Goal: Task Accomplishment & Management: Manage account settings

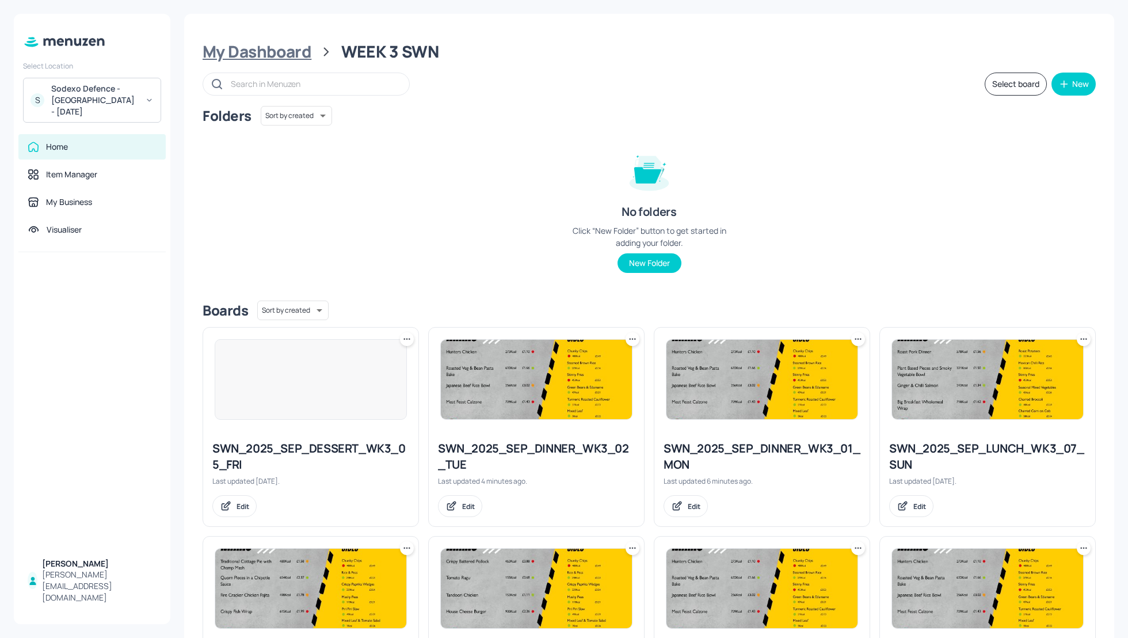
click at [257, 55] on div "My Dashboard" at bounding box center [257, 51] width 109 height 21
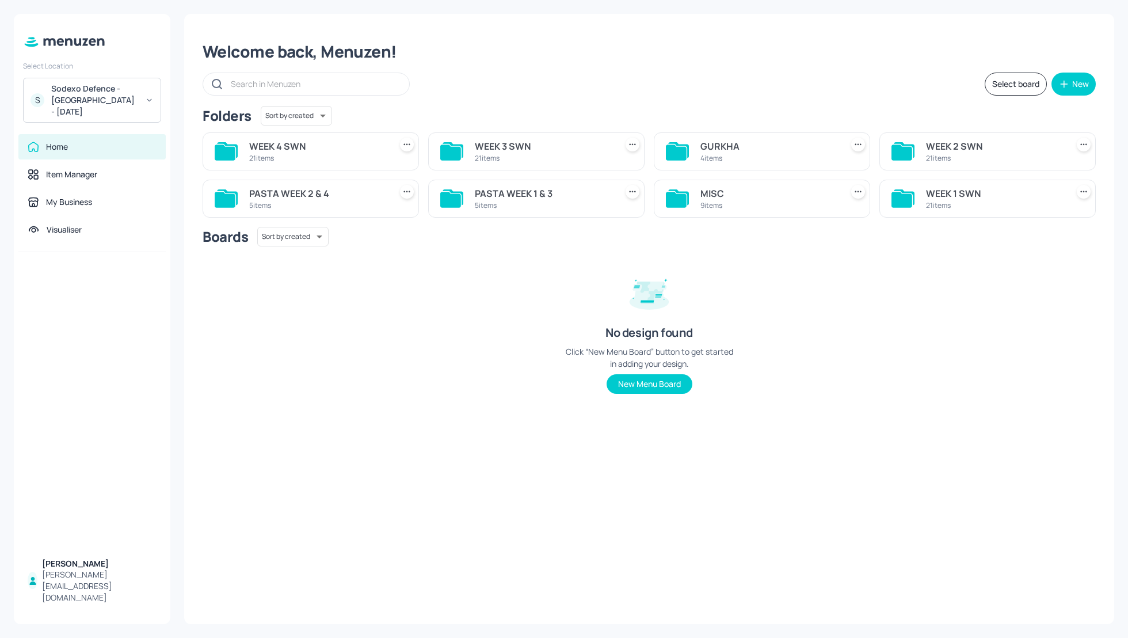
click at [90, 97] on div "Sodexo Defence - Swinton - September 2025" at bounding box center [94, 100] width 87 height 35
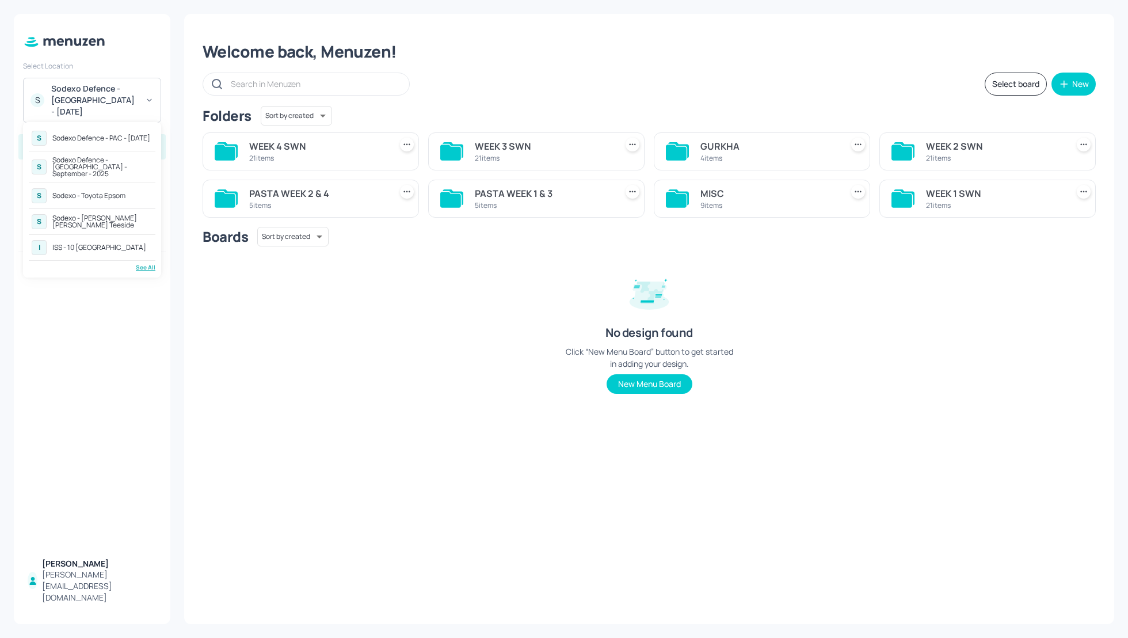
click at [83, 135] on div "Sodexo Defence - PAC - September 2025" at bounding box center [101, 138] width 98 height 7
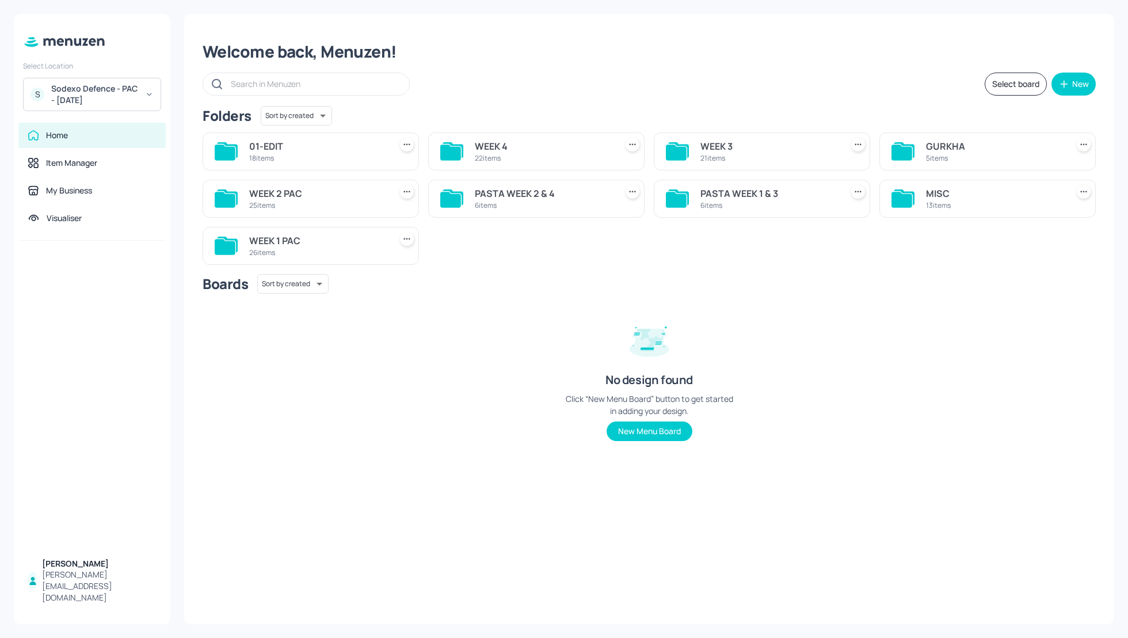
click at [747, 40] on div "Welcome back, Menuzen! Select board New Folders Sort by created id ​ 01-EDIT 18…" at bounding box center [649, 319] width 930 height 610
click at [269, 190] on div "WEEK 2 PAC" at bounding box center [317, 194] width 137 height 14
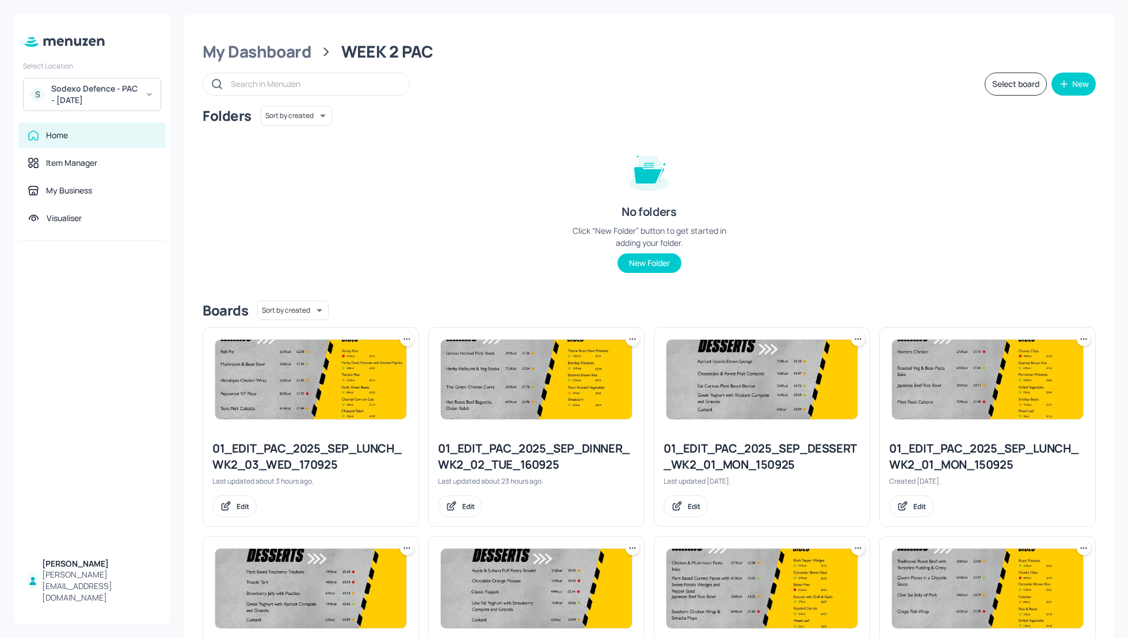
click at [911, 205] on div "Folders Sort by created id ​ No folders Click “New Folder” button to get starte…" at bounding box center [649, 198] width 893 height 185
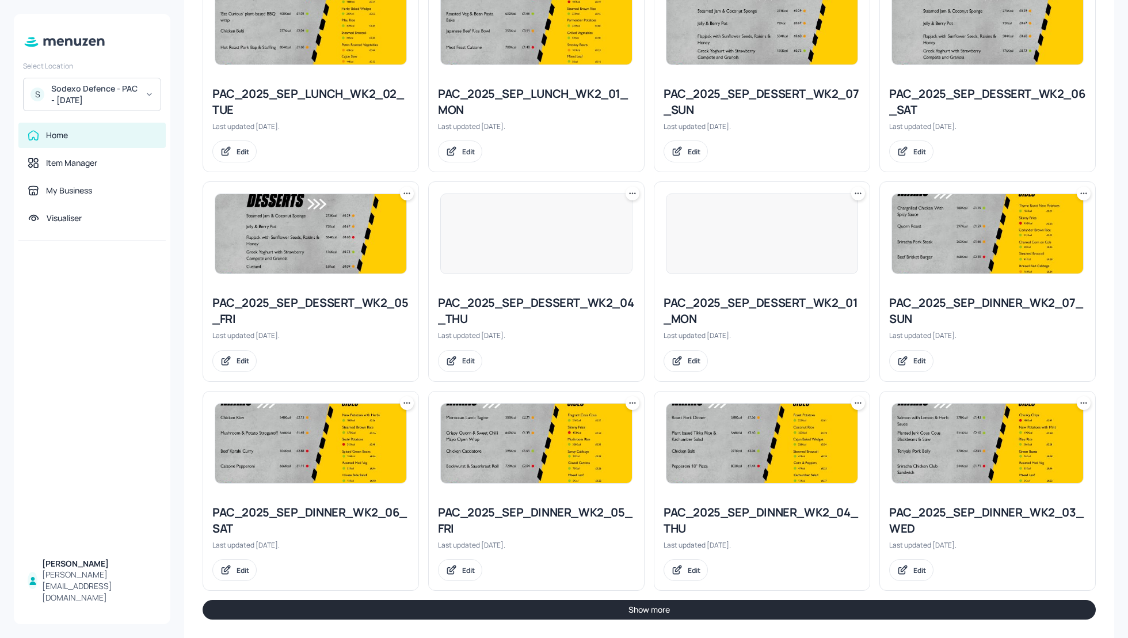
scroll to position [987, 0]
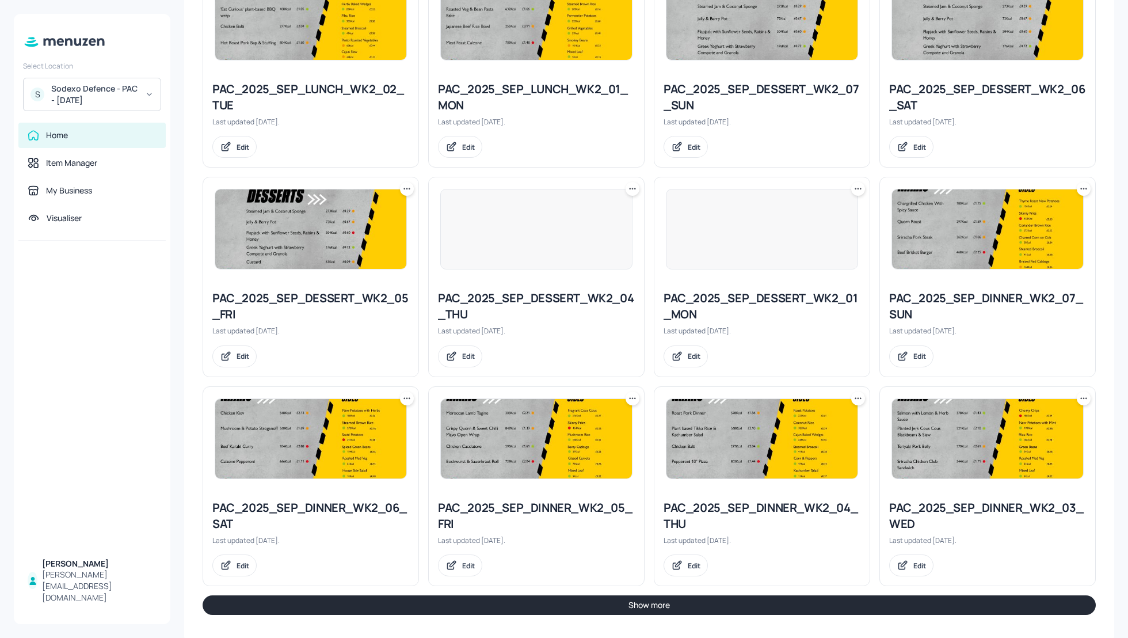
click at [1082, 394] on icon at bounding box center [1084, 399] width 12 height 12
click at [1033, 435] on p "Duplicate" at bounding box center [1023, 437] width 31 height 10
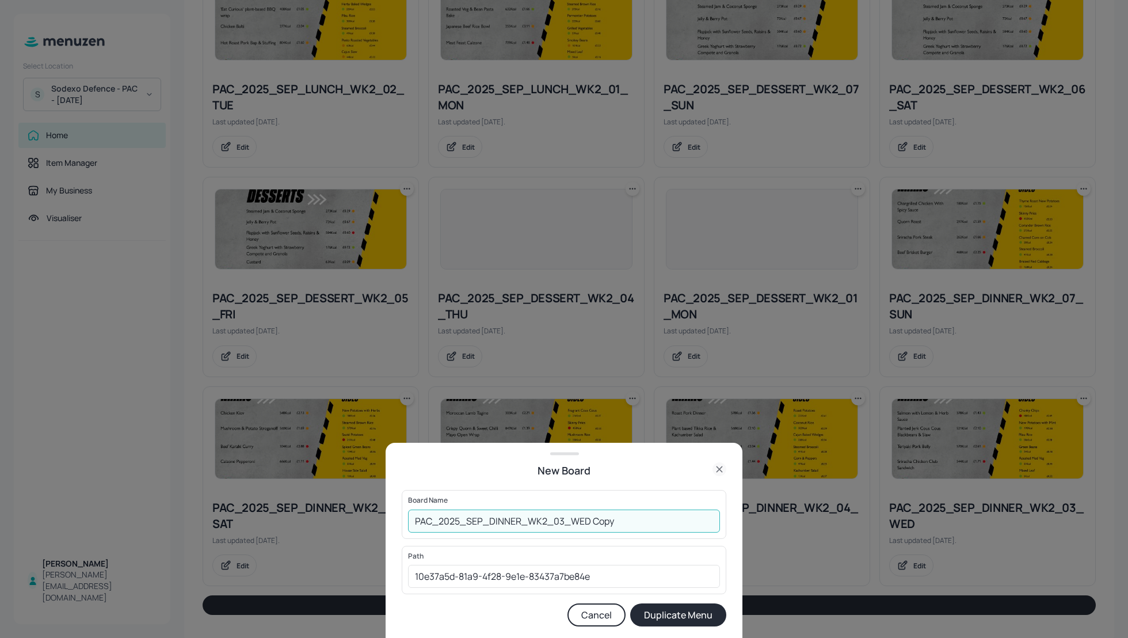
click at [417, 519] on input "PAC_2025_SEP_DINNER_WK2_03_WED Copy" at bounding box center [564, 520] width 312 height 23
click at [667, 520] on input "01-EDIT_PAC_2025_SEP_DINNER_WK2_03_WED Copy" at bounding box center [564, 520] width 312 height 23
type input "01-EDIT_PAC_2025_SEP_DINNER_WK2_03_WED_170925"
click at [675, 607] on button "Duplicate Menu" at bounding box center [678, 614] width 96 height 23
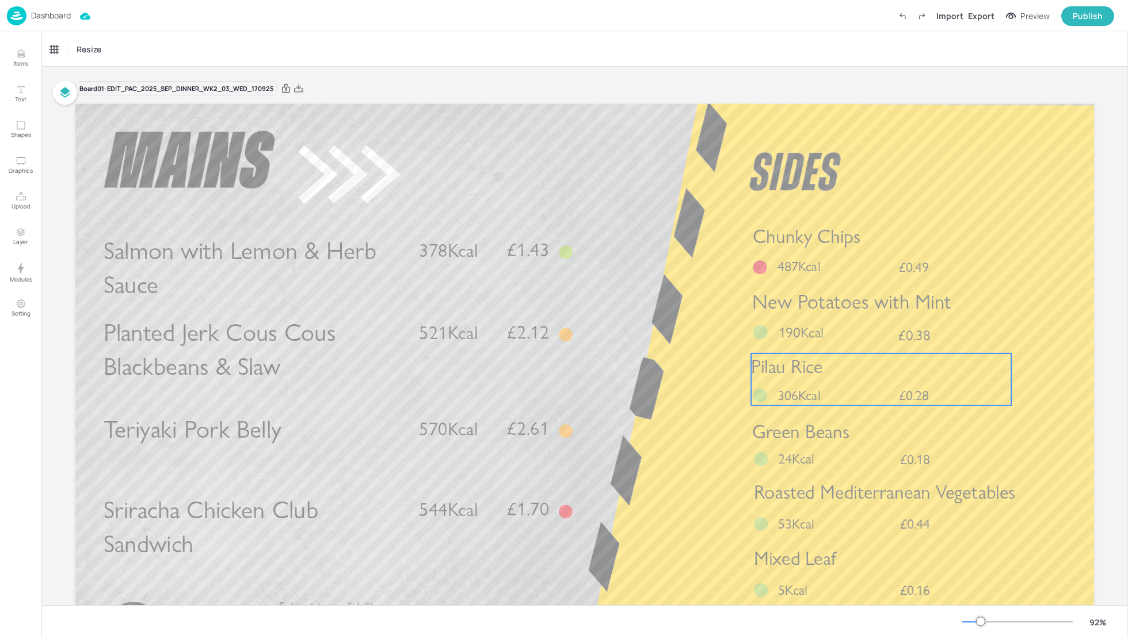
click at [843, 372] on p "Pilau Rice" at bounding box center [881, 366] width 260 height 26
click at [72, 60] on div "Pilau Rice Icons Resize" at bounding box center [584, 49] width 1087 height 34
click at [63, 46] on div "Pilau Rice" at bounding box center [66, 49] width 32 height 10
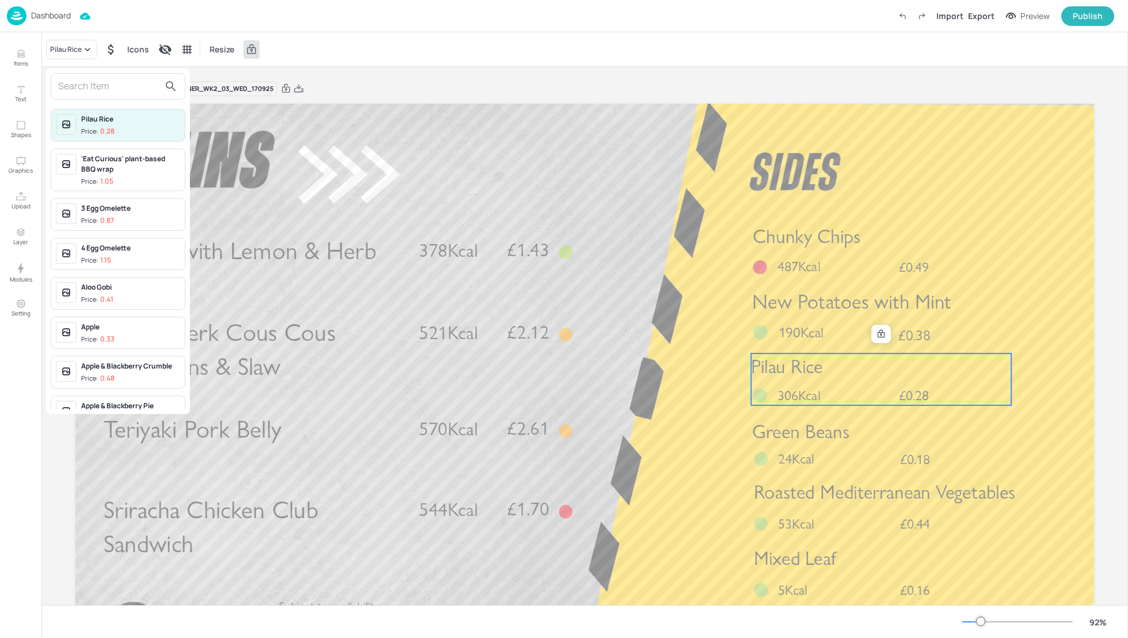
click at [77, 89] on input "text" at bounding box center [108, 86] width 101 height 18
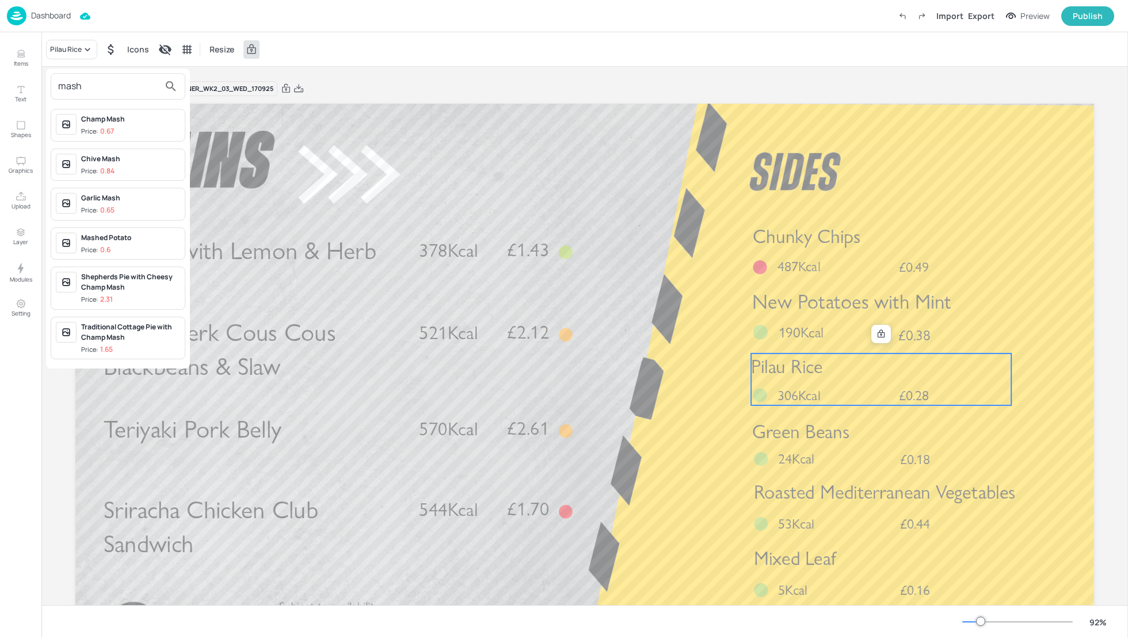
type input "mash"
click at [113, 239] on div "Mashed Potato" at bounding box center [130, 238] width 99 height 10
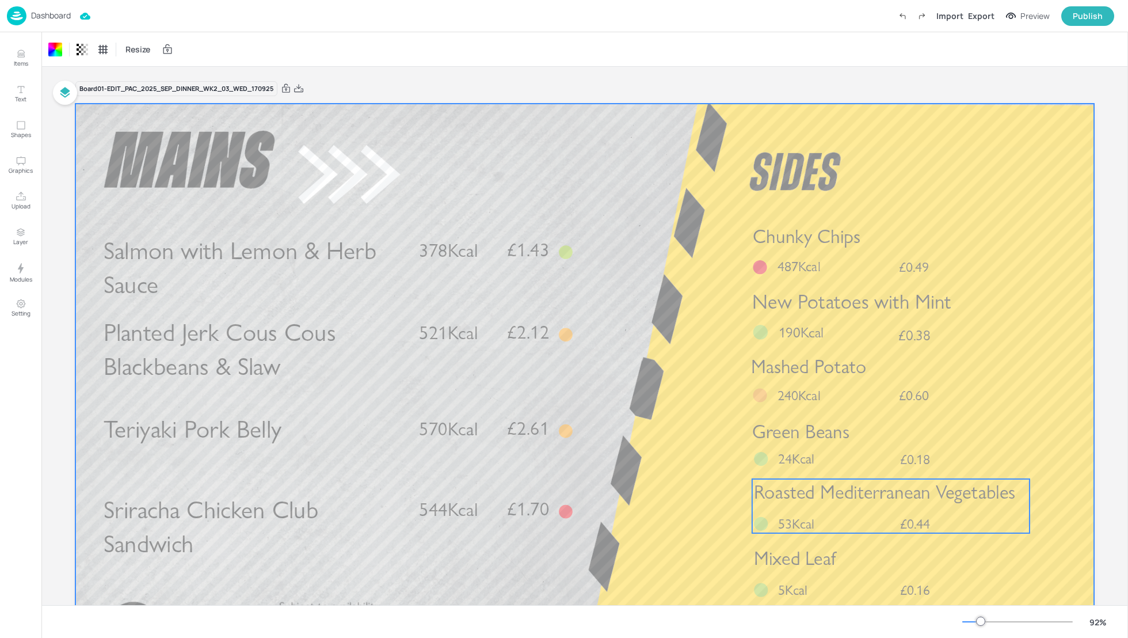
click at [836, 507] on div "£0.44 Roasted Mediterranean Vegetables 53Kcal" at bounding box center [890, 506] width 277 height 54
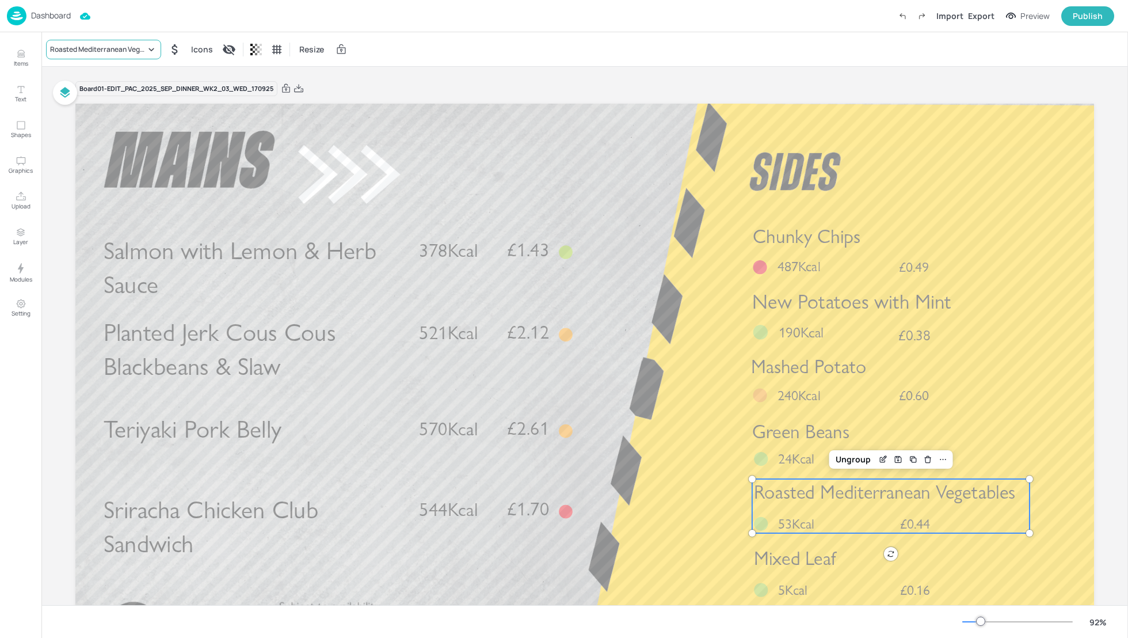
click at [80, 48] on div "Roasted Mediterranean Vegetables" at bounding box center [98, 49] width 96 height 10
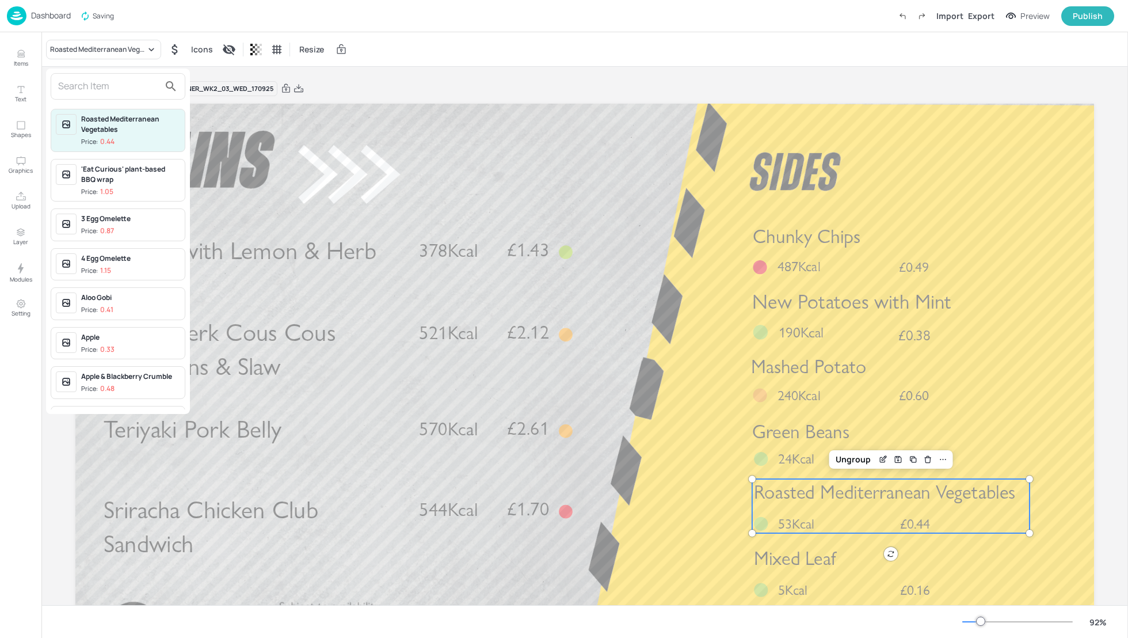
click at [94, 87] on input "text" at bounding box center [108, 86] width 101 height 18
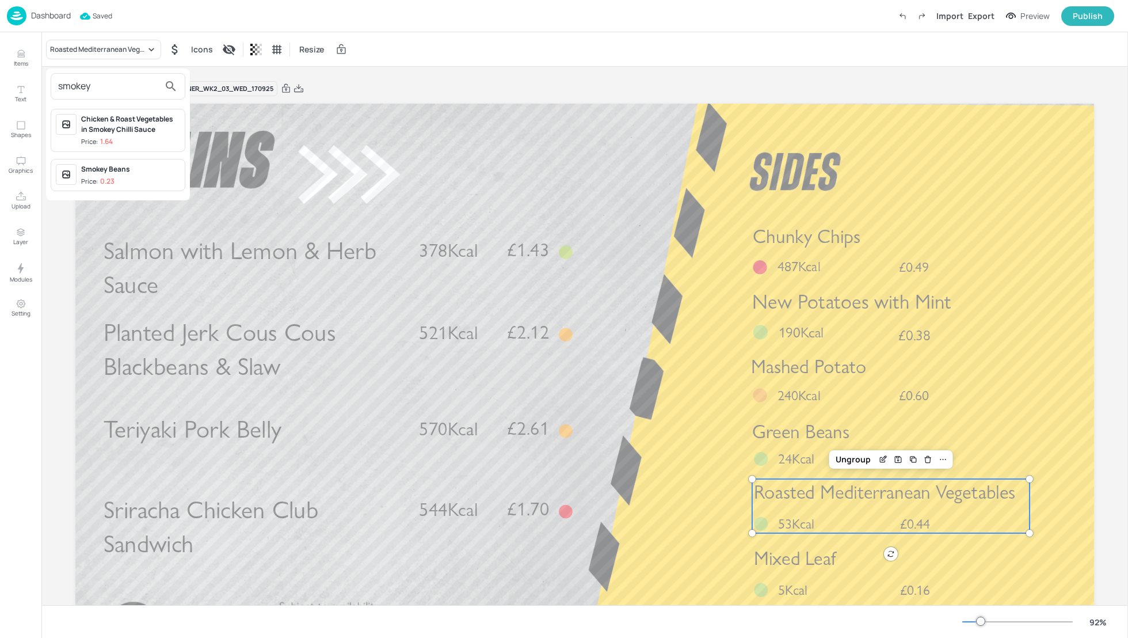
type input "smokey"
click at [118, 167] on div "Smokey Beans" at bounding box center [130, 169] width 99 height 10
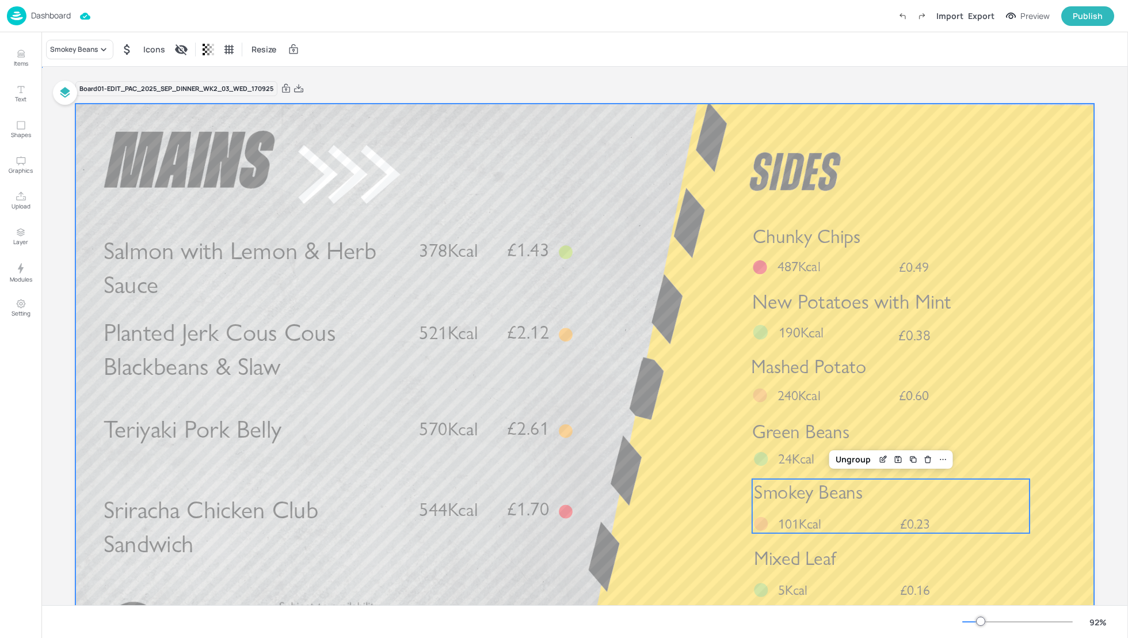
click at [1069, 417] on div at bounding box center [584, 390] width 1019 height 573
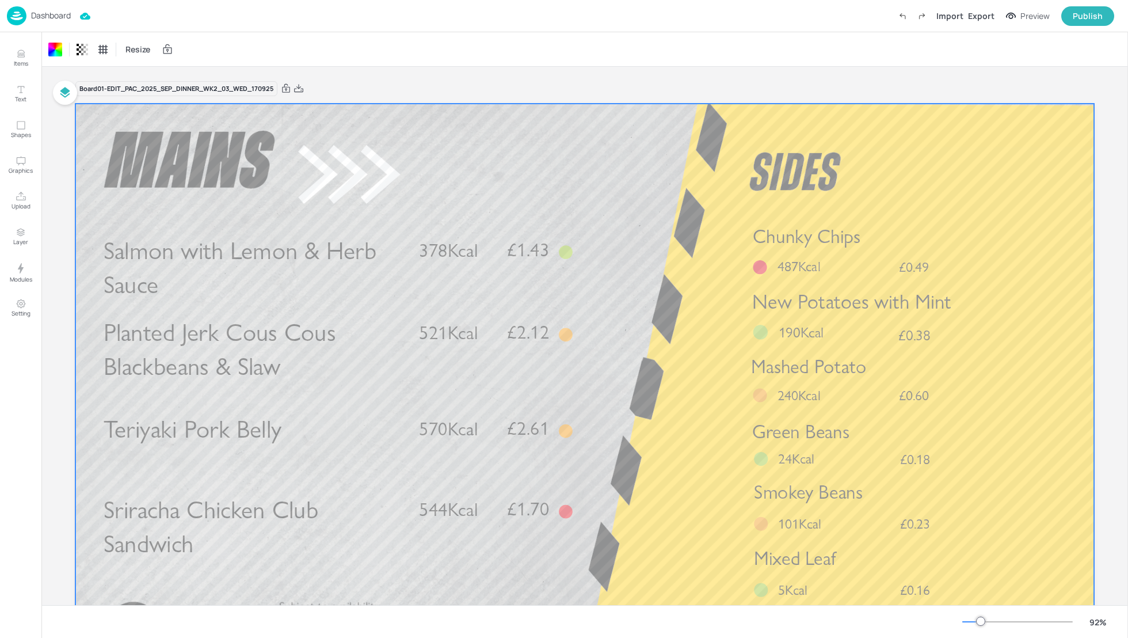
click at [1123, 387] on div "Board 01-EDIT_PAC_2025_SEP_DINNER_WK2_03_WED_170925 Salmon with Lemon & Herb Sa…" at bounding box center [584, 386] width 1083 height 639
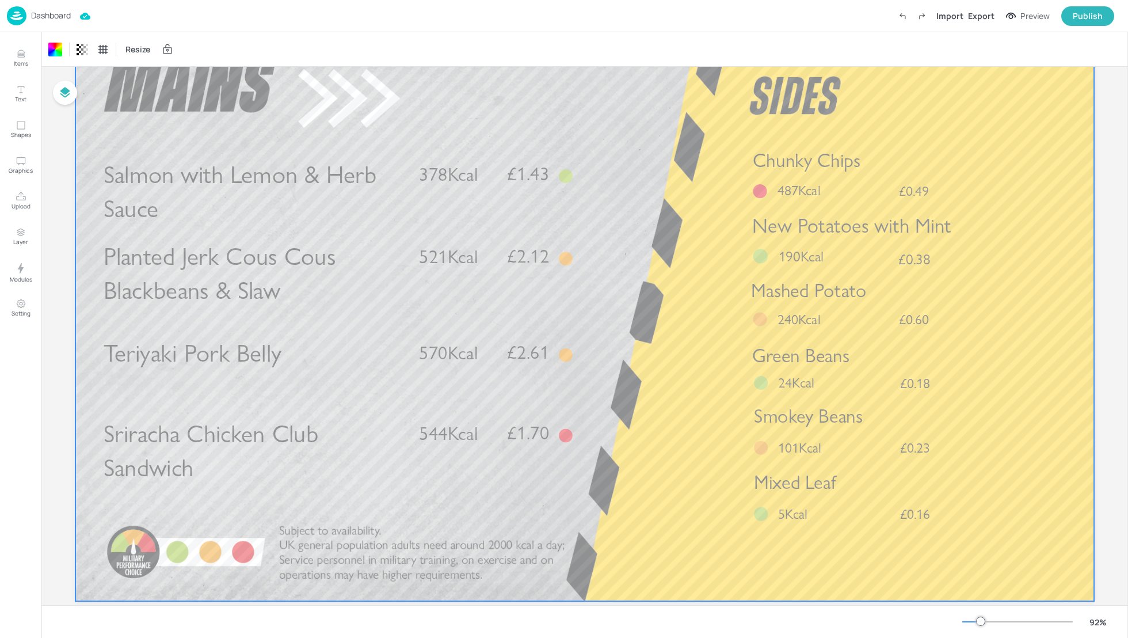
scroll to position [75, 0]
click at [981, 13] on div "Export" at bounding box center [981, 16] width 26 height 12
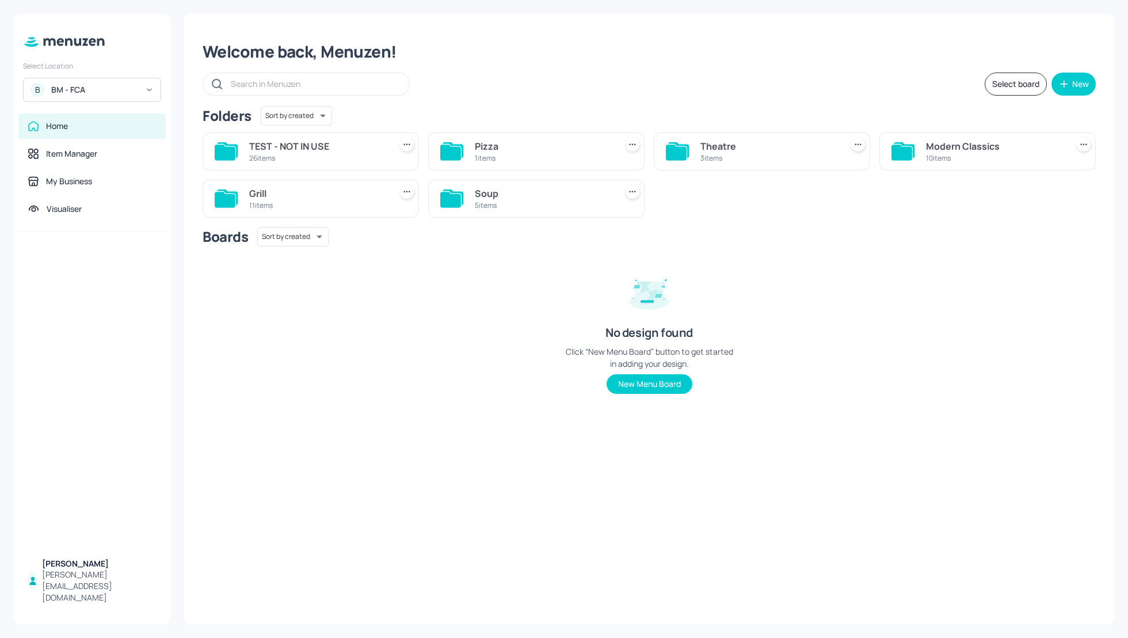
click at [82, 82] on div "B BM - FCA" at bounding box center [92, 90] width 138 height 24
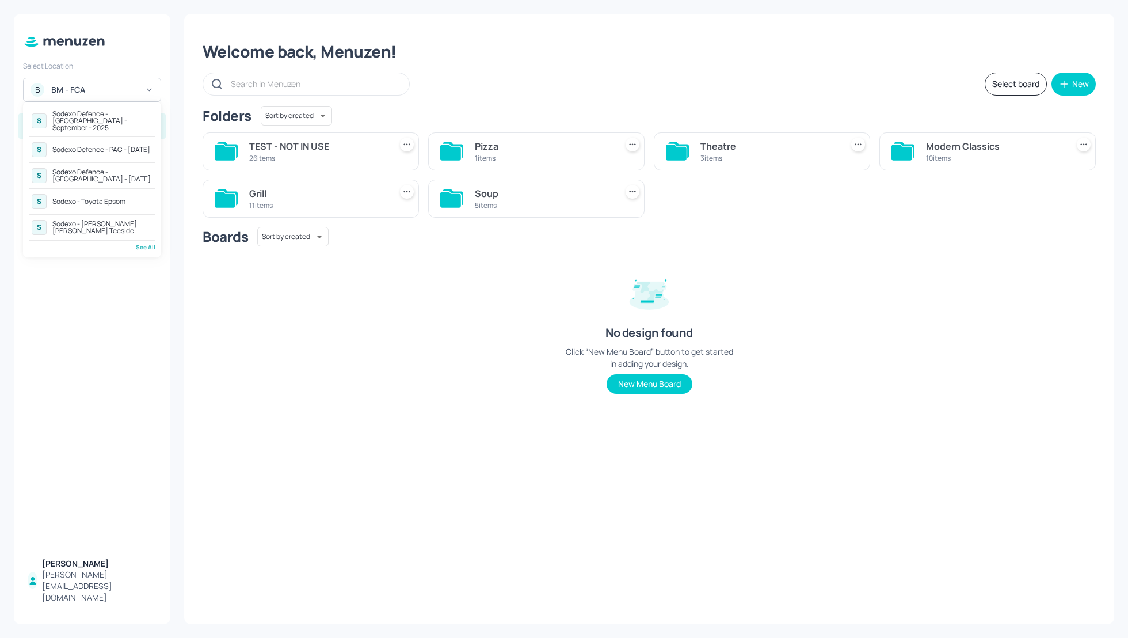
click at [90, 146] on div "Sodexo Defence - PAC - [DATE]" at bounding box center [101, 149] width 98 height 7
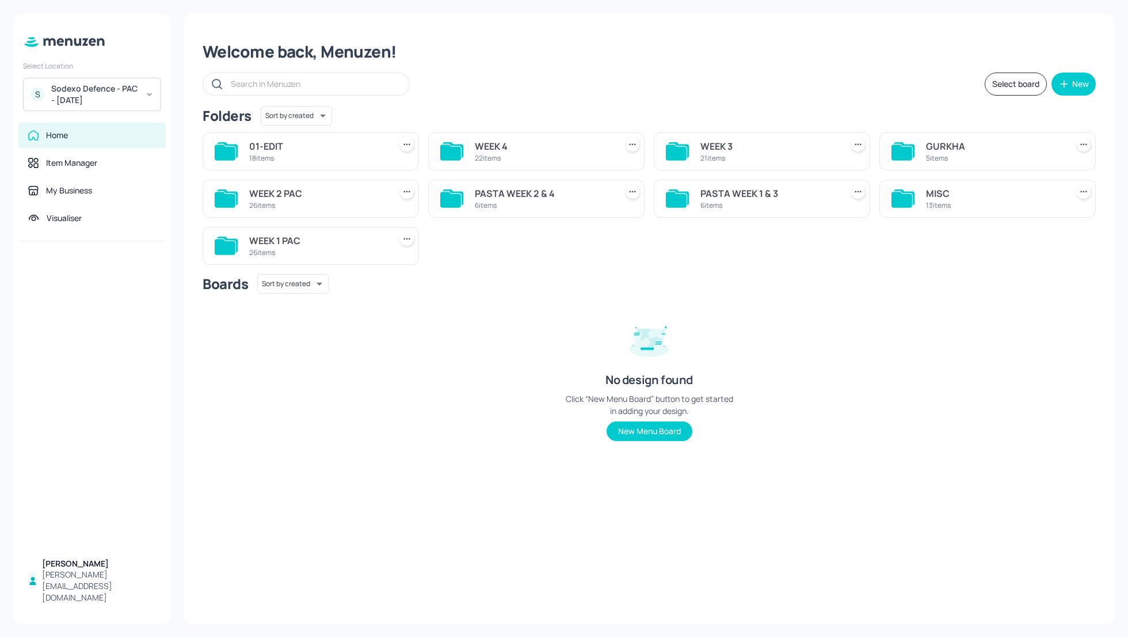
click at [105, 83] on div "Sodexo Defence - PAC - [DATE]" at bounding box center [94, 94] width 87 height 23
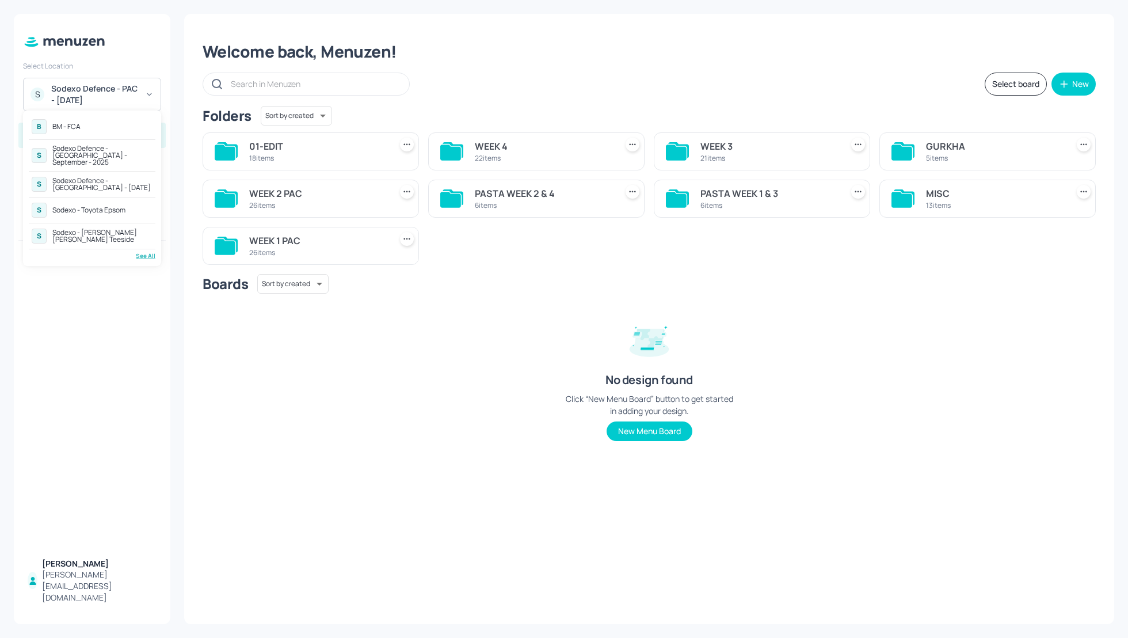
click at [93, 150] on div "Sodexo Defence - Colchester - September - 2025" at bounding box center [102, 155] width 100 height 21
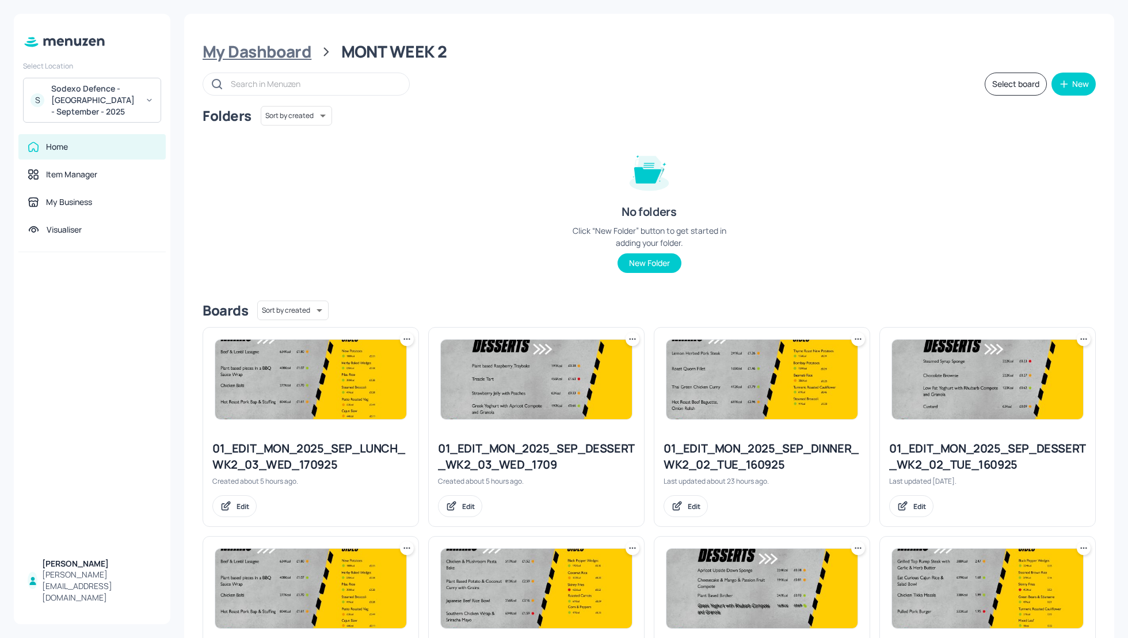
click at [285, 52] on div "My Dashboard" at bounding box center [257, 51] width 109 height 21
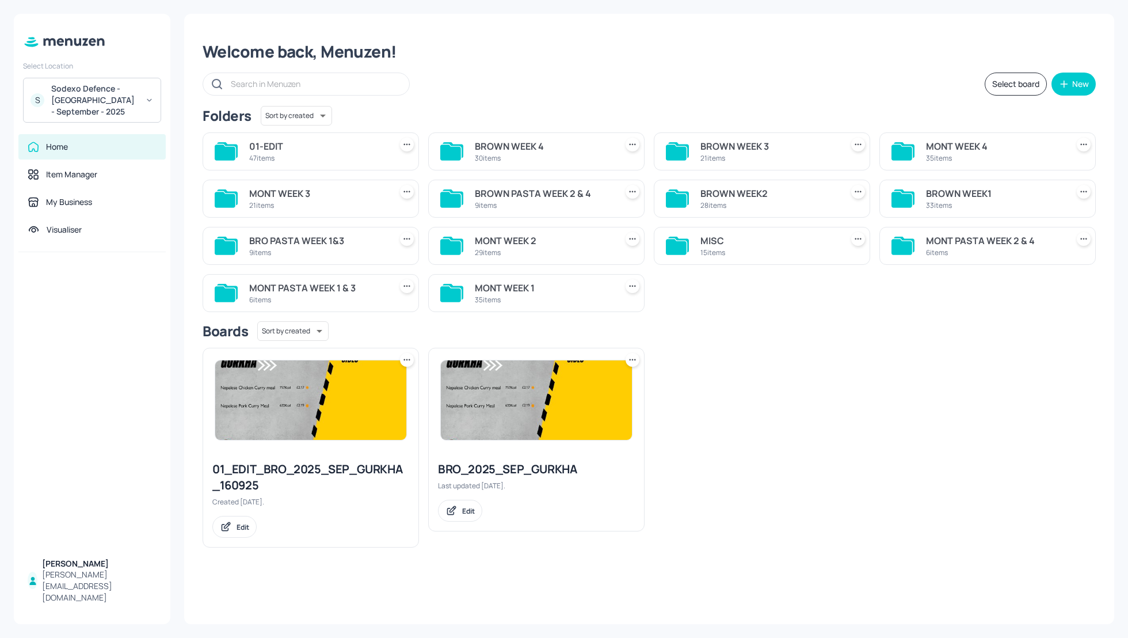
click at [704, 145] on div "BROWN WEEK 3" at bounding box center [769, 146] width 137 height 14
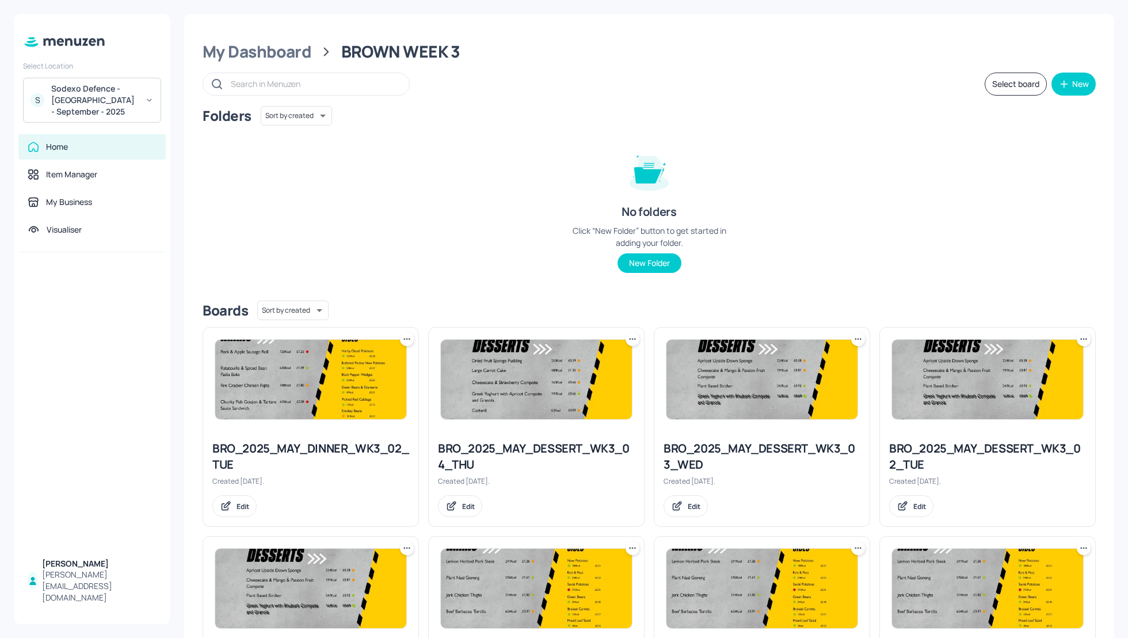
drag, startPoint x: 1128, startPoint y: 208, endPoint x: 1128, endPoint y: 256, distance: 47.8
click at [1128, 256] on div "My Dashboard BROWN WEEK 3 Select board New Folders Sort by created id ​ No fold…" at bounding box center [649, 319] width 958 height 638
click at [1127, 224] on div "My Dashboard BROWN WEEK 3 Select board New Folders Sort by created id ​ No fold…" at bounding box center [649, 319] width 958 height 638
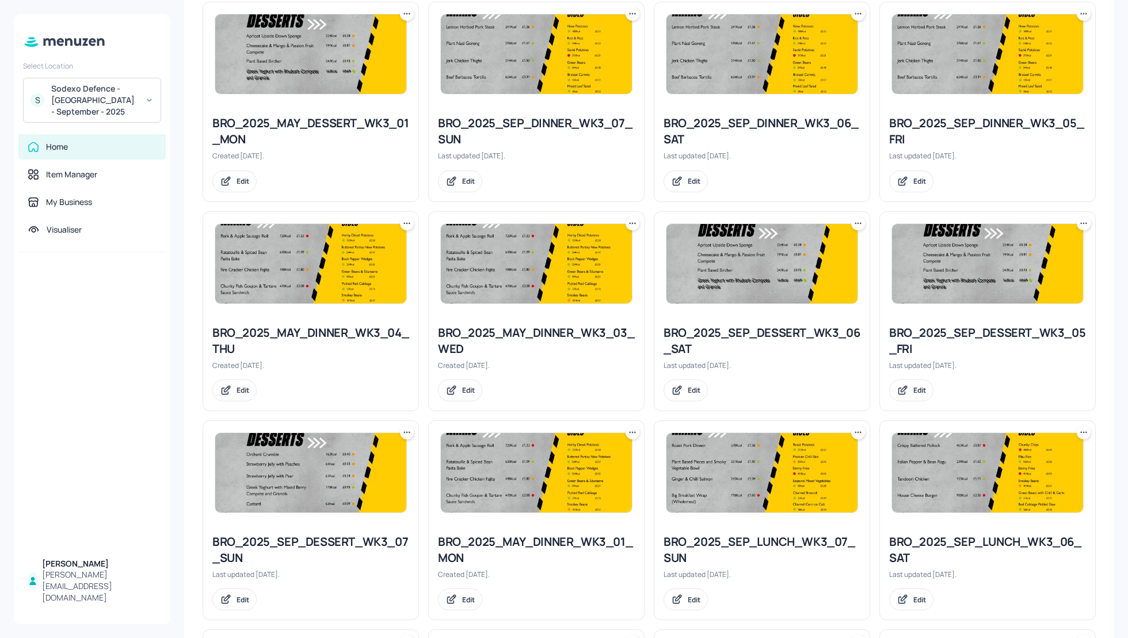
scroll to position [883, 0]
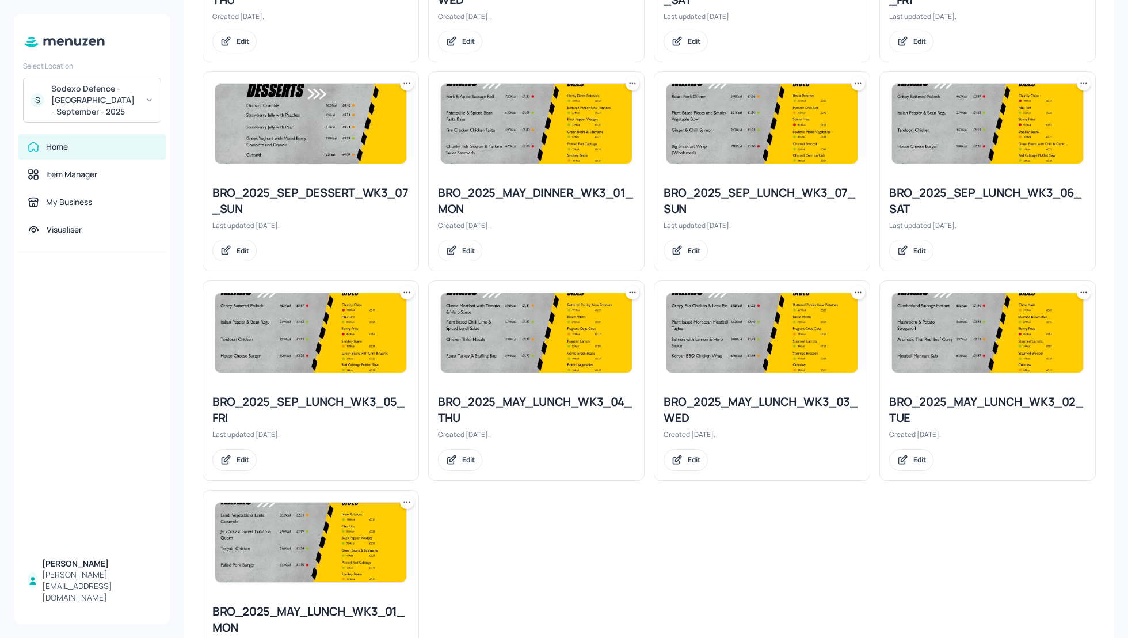
click at [679, 546] on div "BRO_2025_MAY_DINNER_WK3_02_TUE Created 4 months ago. Edit BRO_2025_MAY_DESSERT_…" at bounding box center [644, 62] width 903 height 1255
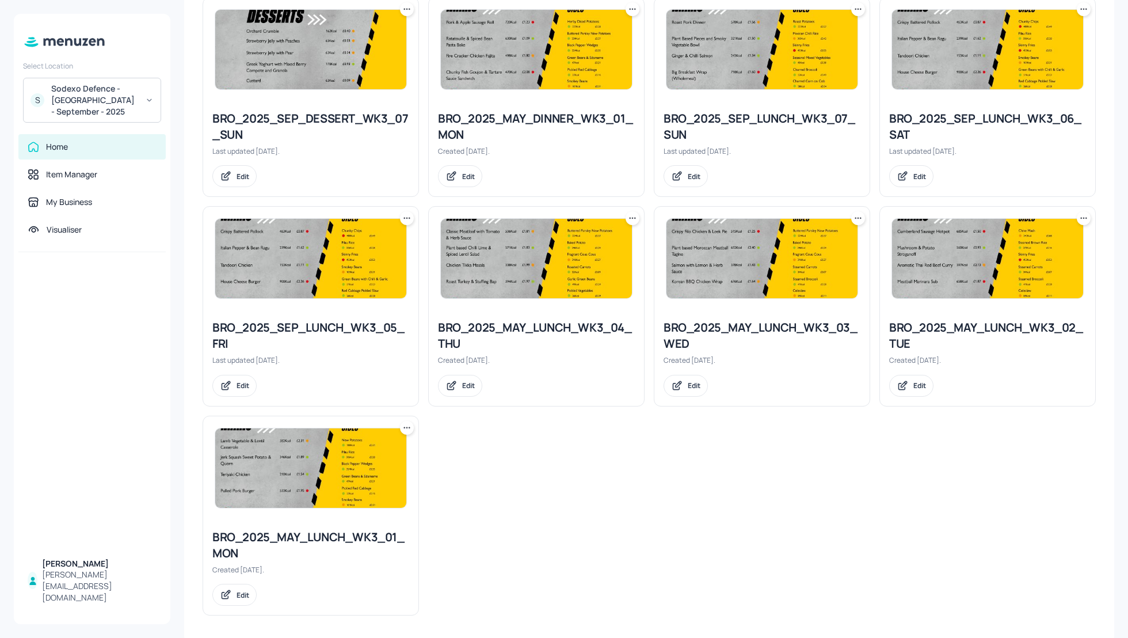
scroll to position [958, 0]
click at [397, 428] on img at bounding box center [310, 467] width 191 height 79
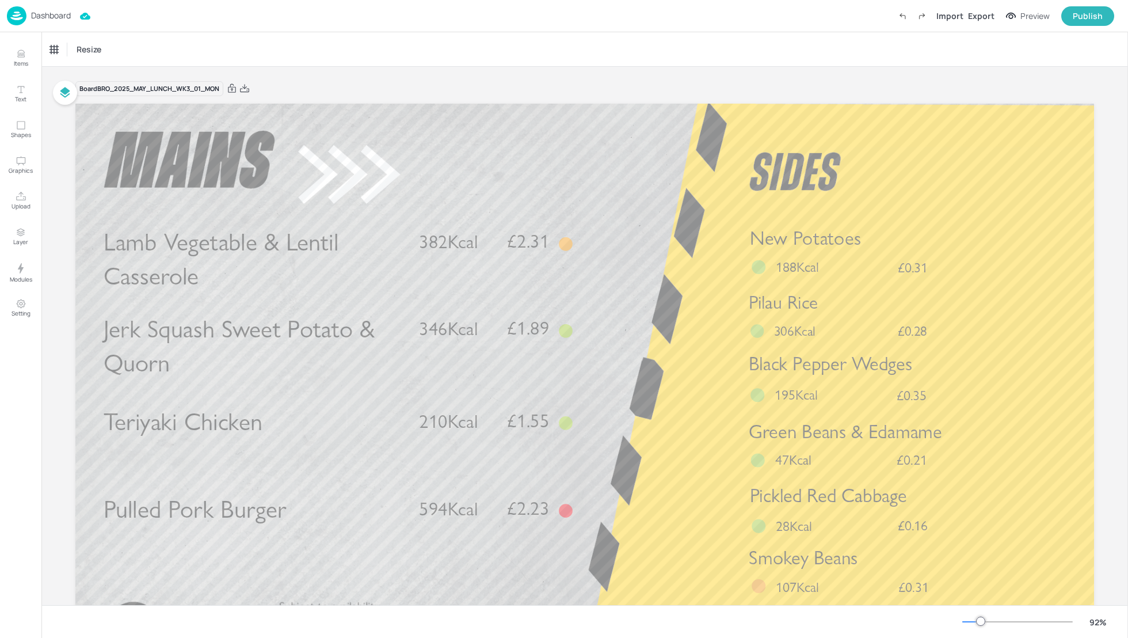
click at [56, 15] on p "Dashboard" at bounding box center [51, 16] width 40 height 8
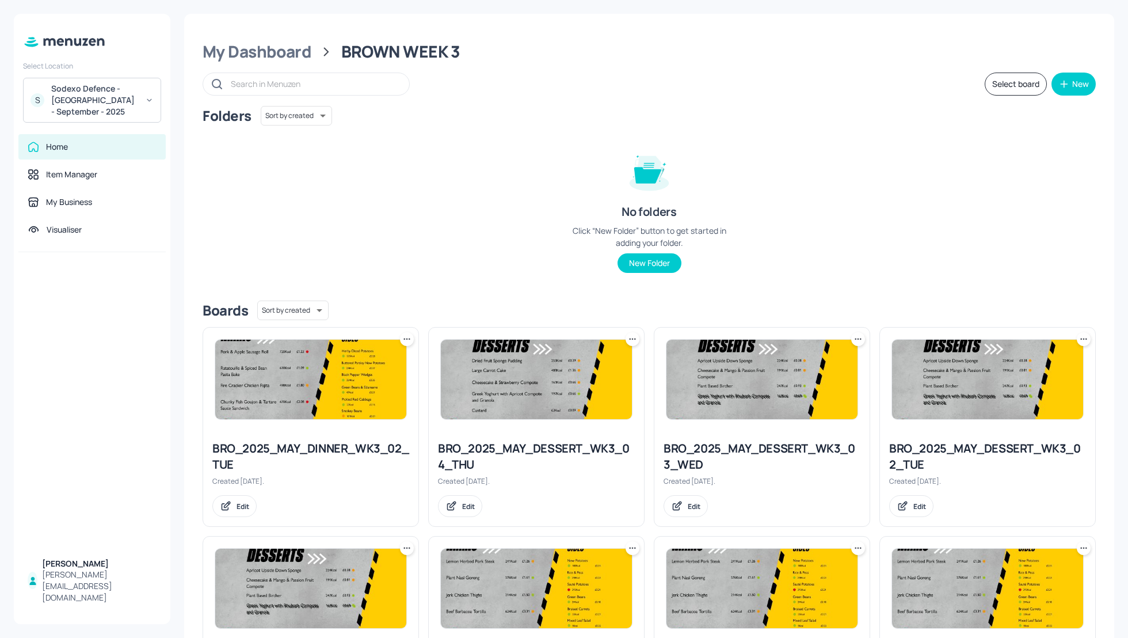
scroll to position [958, 0]
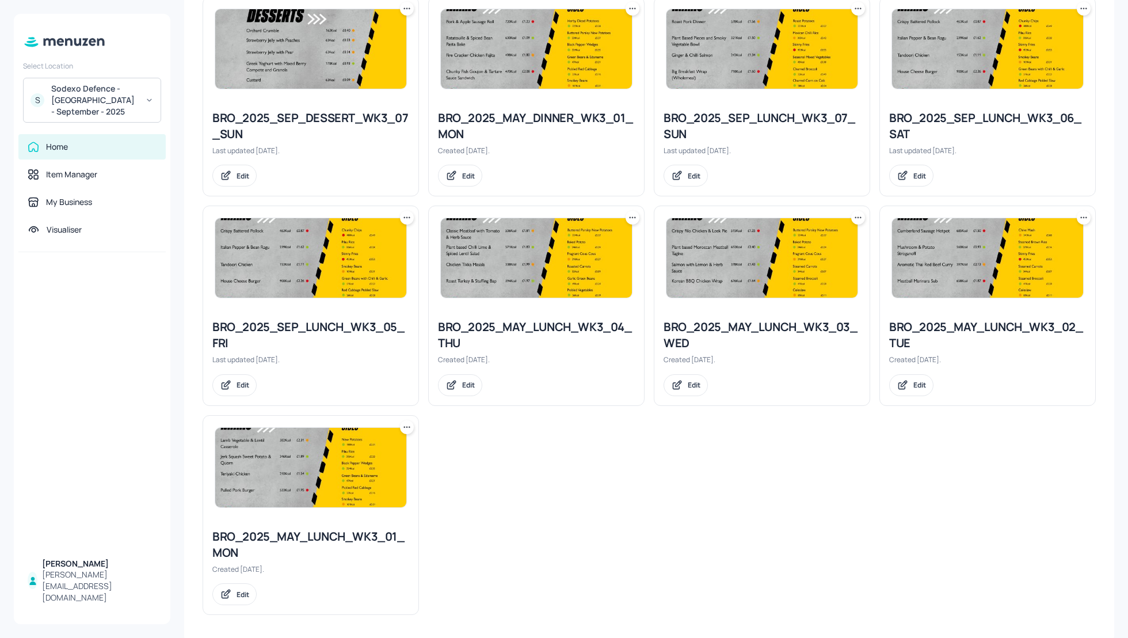
click at [409, 425] on icon at bounding box center [407, 427] width 12 height 12
click at [346, 446] on p "Rename" at bounding box center [347, 447] width 26 height 10
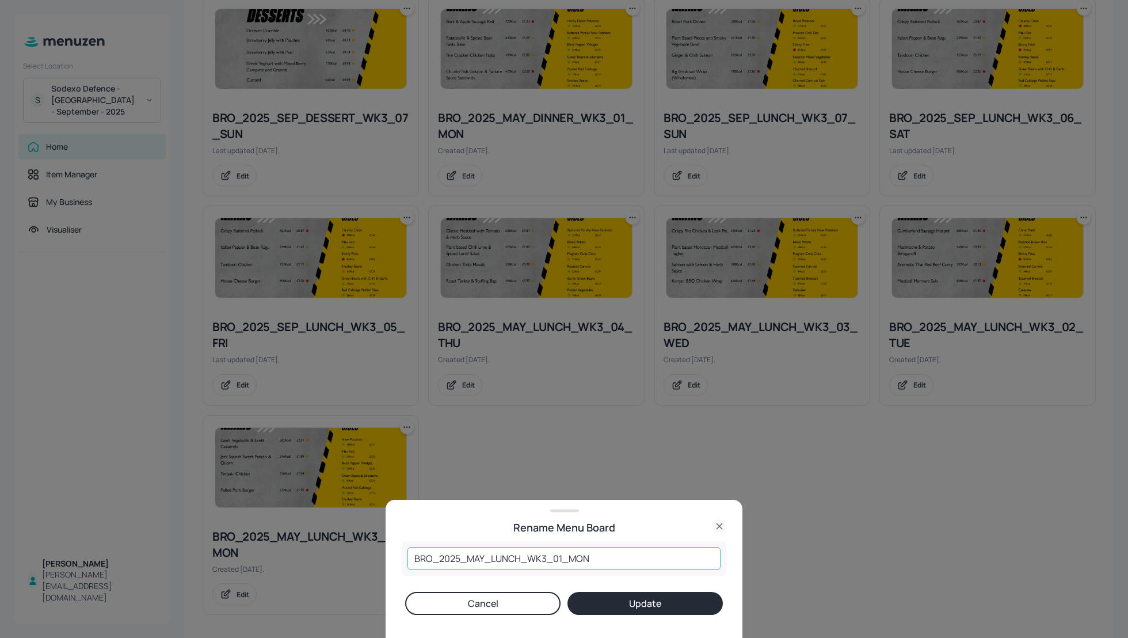
click at [483, 557] on input "BRO_2025_MAY_LUNCH_WK3_01_MON" at bounding box center [564, 558] width 313 height 23
type input "BRO_2025_SEP_LUNCH_WK3_01_MON"
click at [625, 600] on button "Update" at bounding box center [645, 603] width 155 height 23
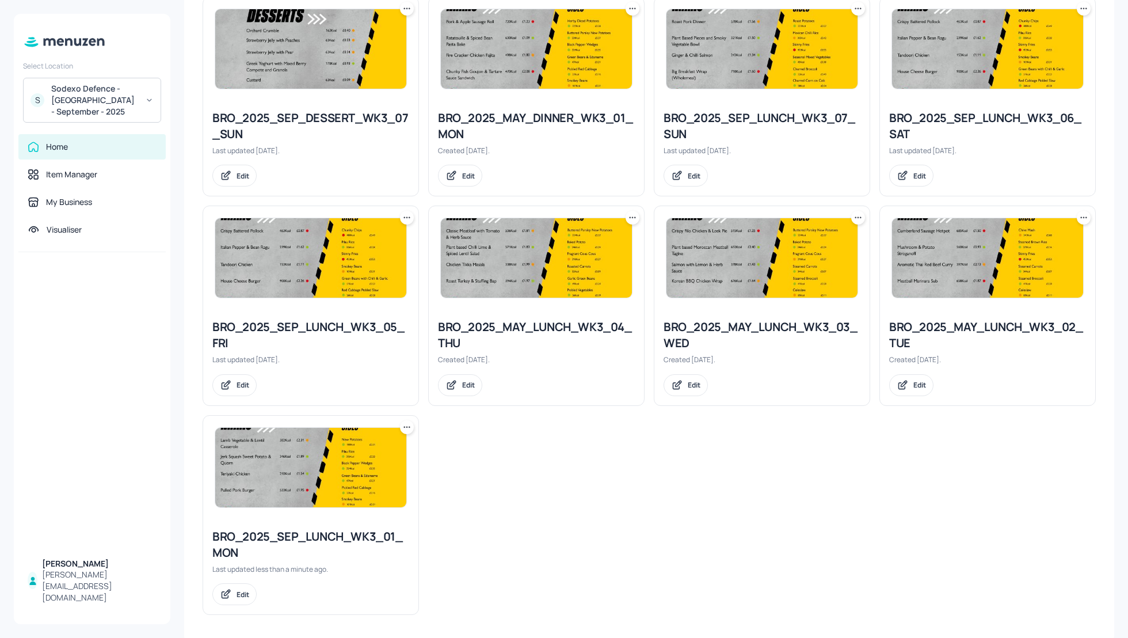
click at [303, 535] on div "BRO_2025_SEP_LUNCH_WK3_01_MON" at bounding box center [310, 544] width 197 height 32
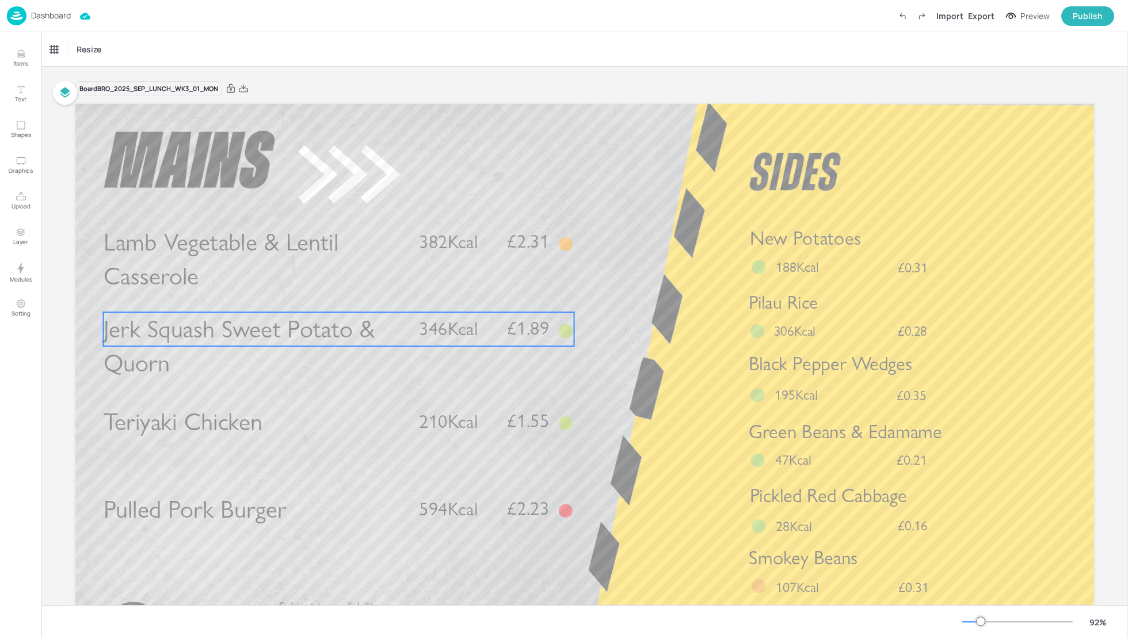
click at [367, 318] on span "Jerk Squash Sweet Potato & Quorn" at bounding box center [239, 346] width 271 height 64
click at [344, 296] on div at bounding box center [339, 292] width 15 height 15
click at [327, 291] on icon "Edit Item" at bounding box center [331, 292] width 10 height 9
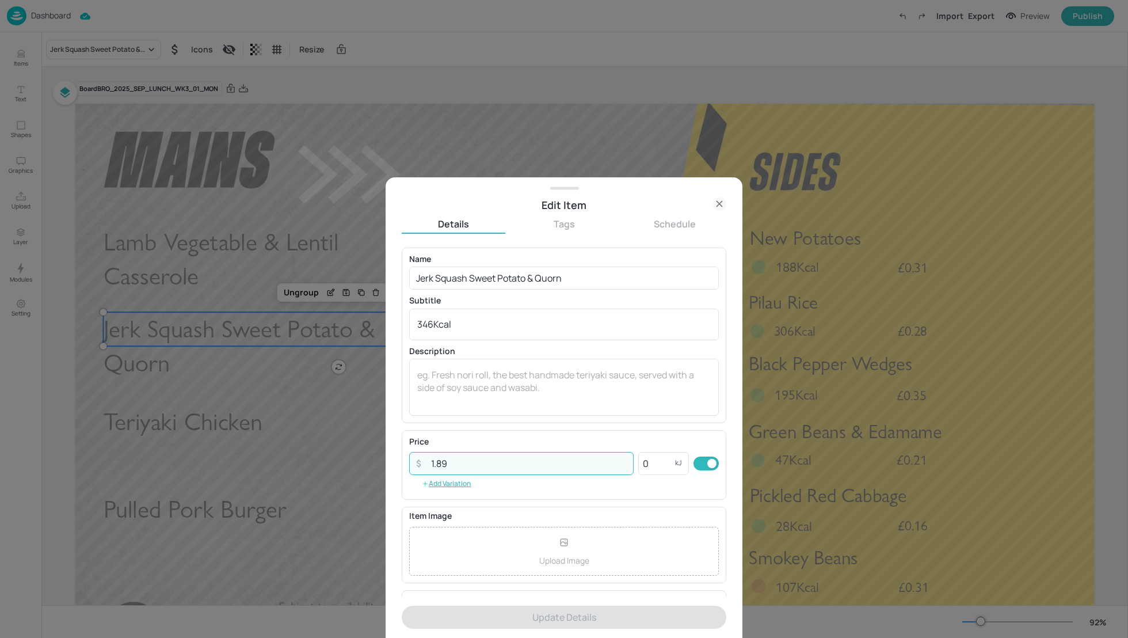
click at [465, 465] on input "1.89" at bounding box center [529, 463] width 210 height 23
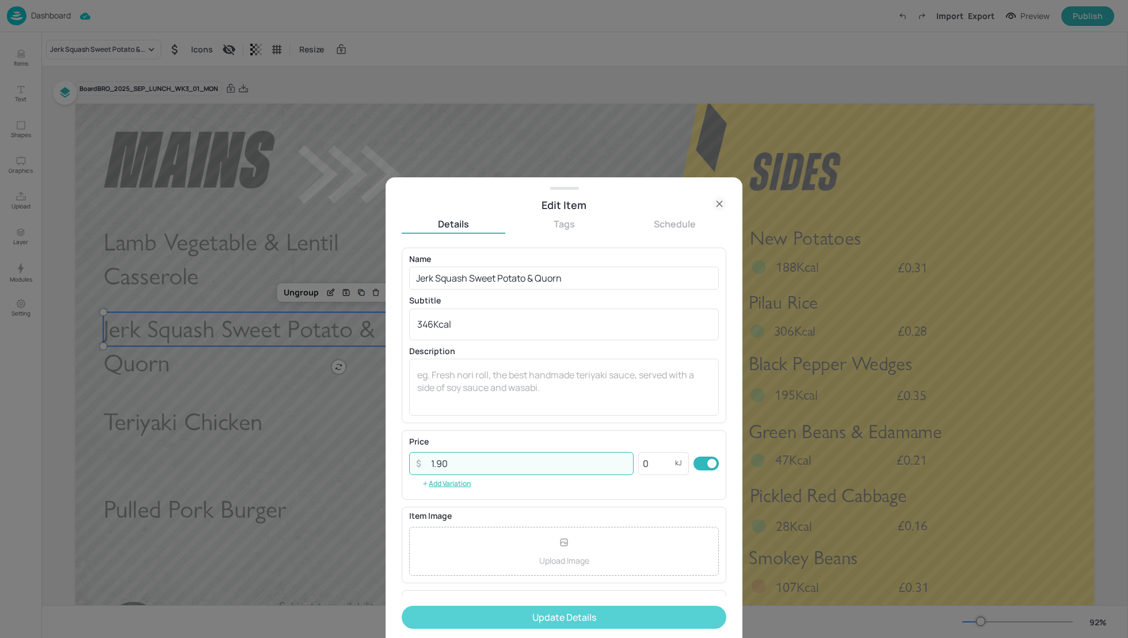
type input "1.90"
click at [568, 617] on button "Update Details" at bounding box center [564, 617] width 325 height 23
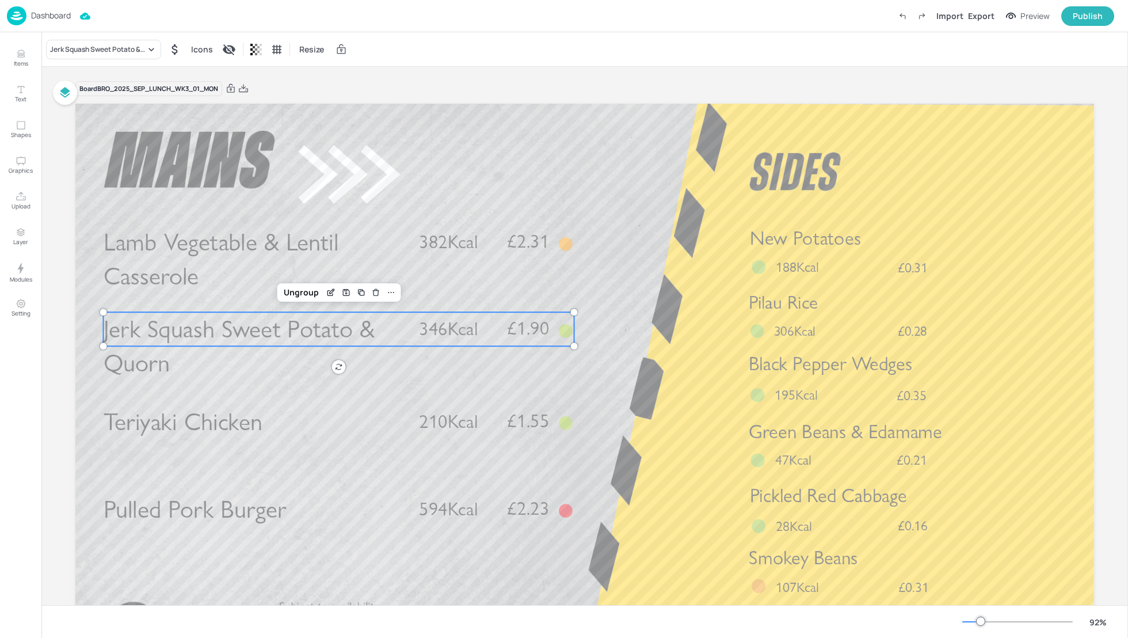
click at [246, 85] on icon at bounding box center [243, 89] width 10 height 12
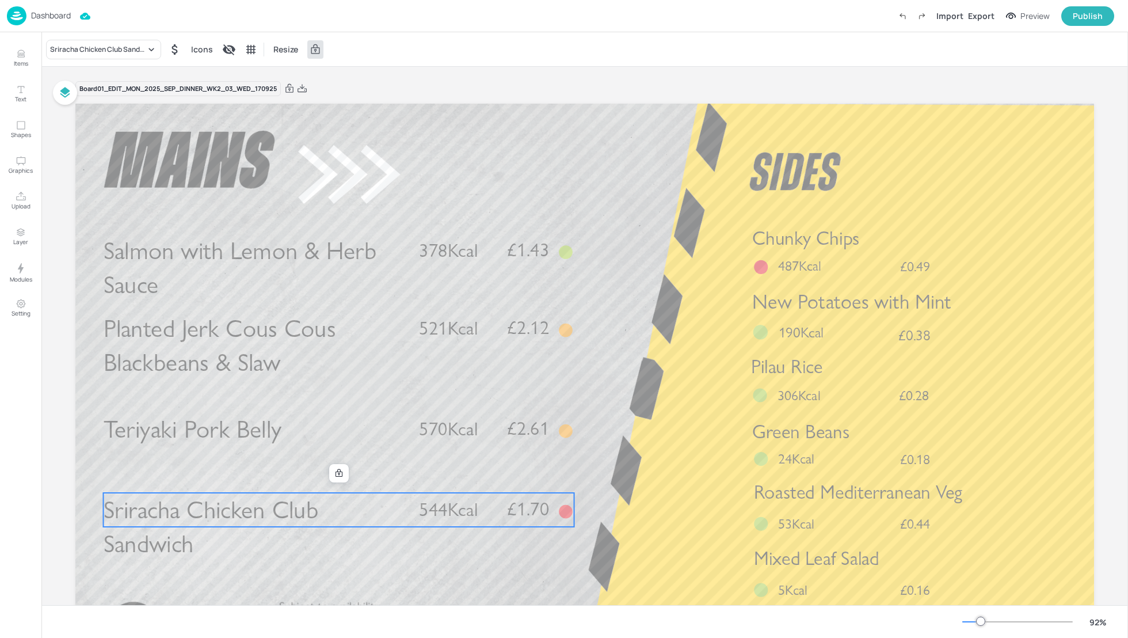
click at [199, 522] on span "Sriracha Chicken Club Sandwich" at bounding box center [211, 527] width 215 height 64
click at [73, 50] on div "Sriracha Chicken Club Sandwich" at bounding box center [98, 49] width 96 height 10
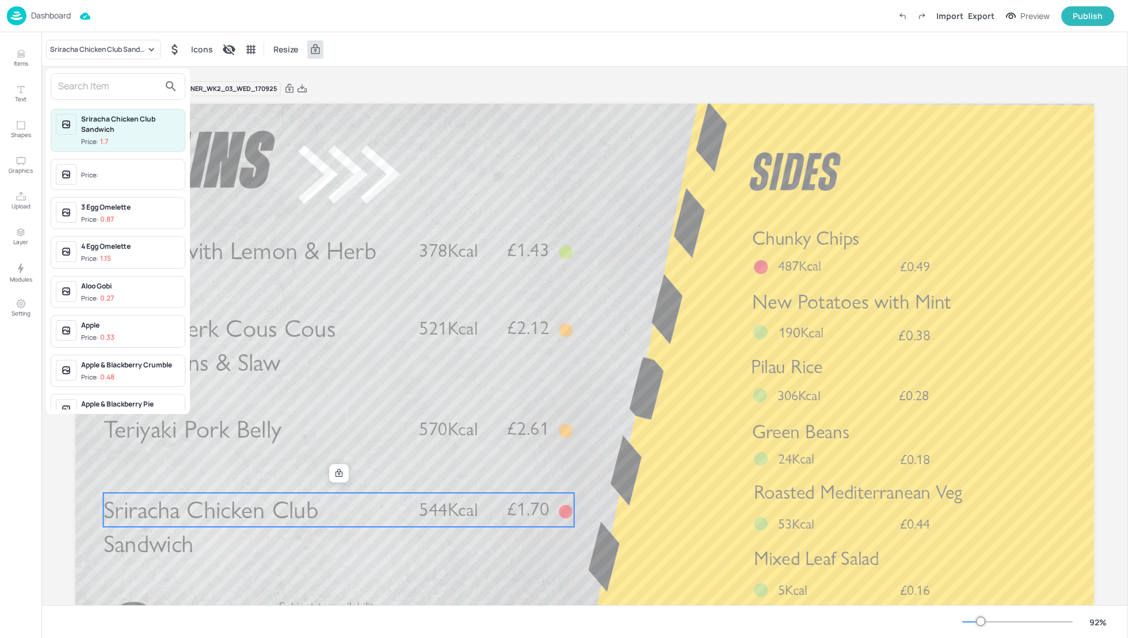
click at [77, 86] on input "text" at bounding box center [108, 86] width 101 height 18
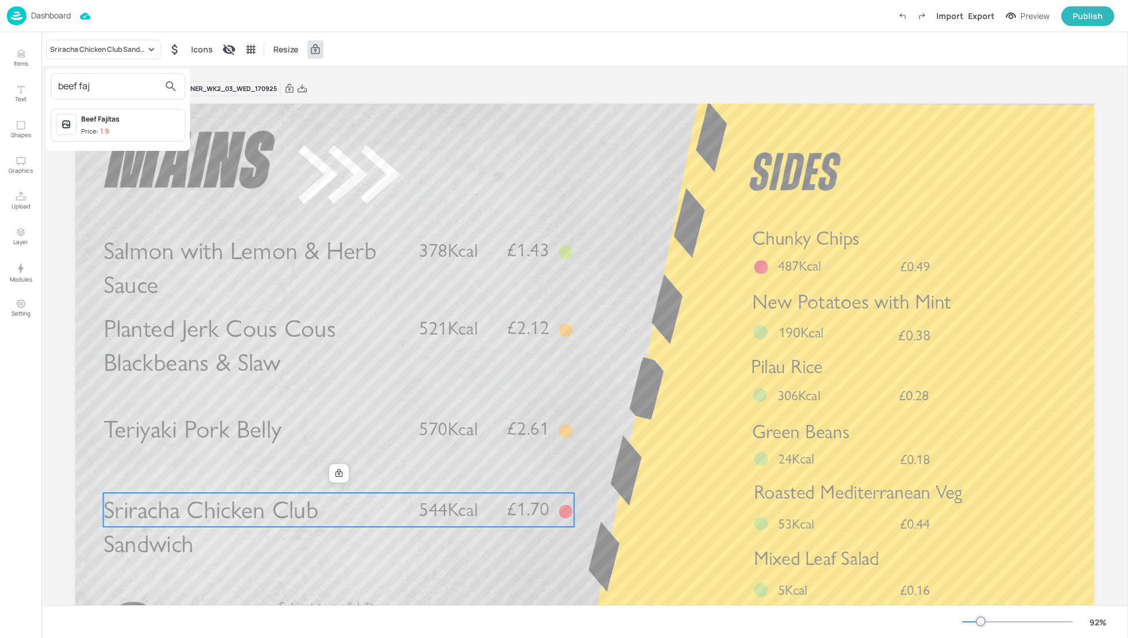
type input "beef faj"
click at [106, 120] on div "Beef Fajitas" at bounding box center [130, 119] width 99 height 10
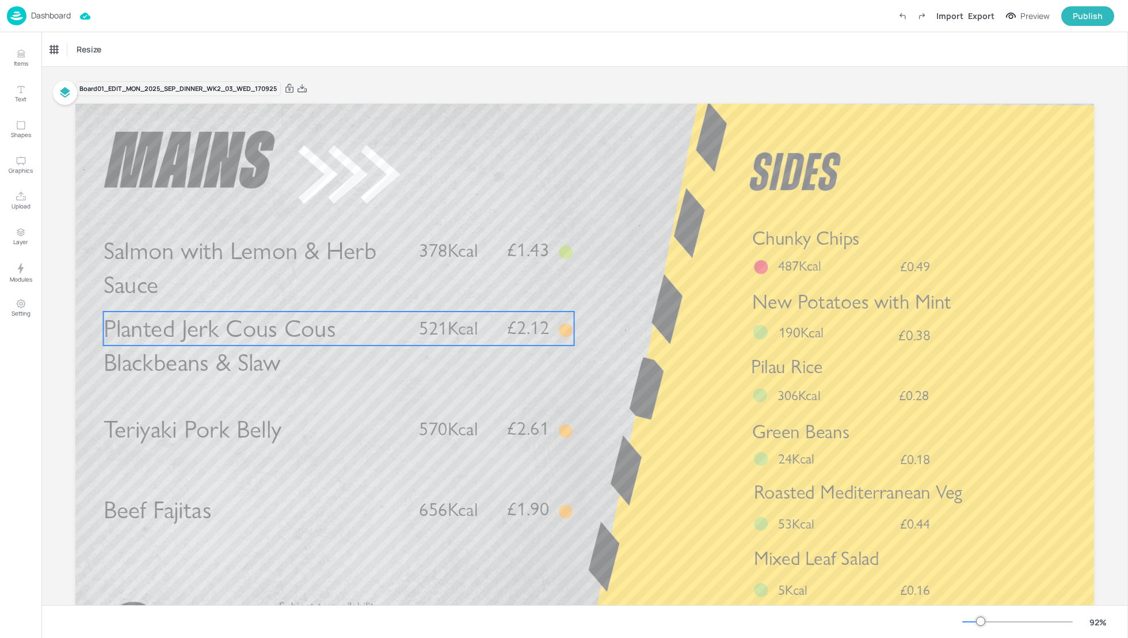
click at [213, 327] on span "Planted Jerk Cous Cous Blackbeans & Slaw" at bounding box center [220, 346] width 233 height 64
click at [57, 55] on div "Planted Jerk Cous Cous Blackbeans & Slaw" at bounding box center [103, 50] width 115 height 20
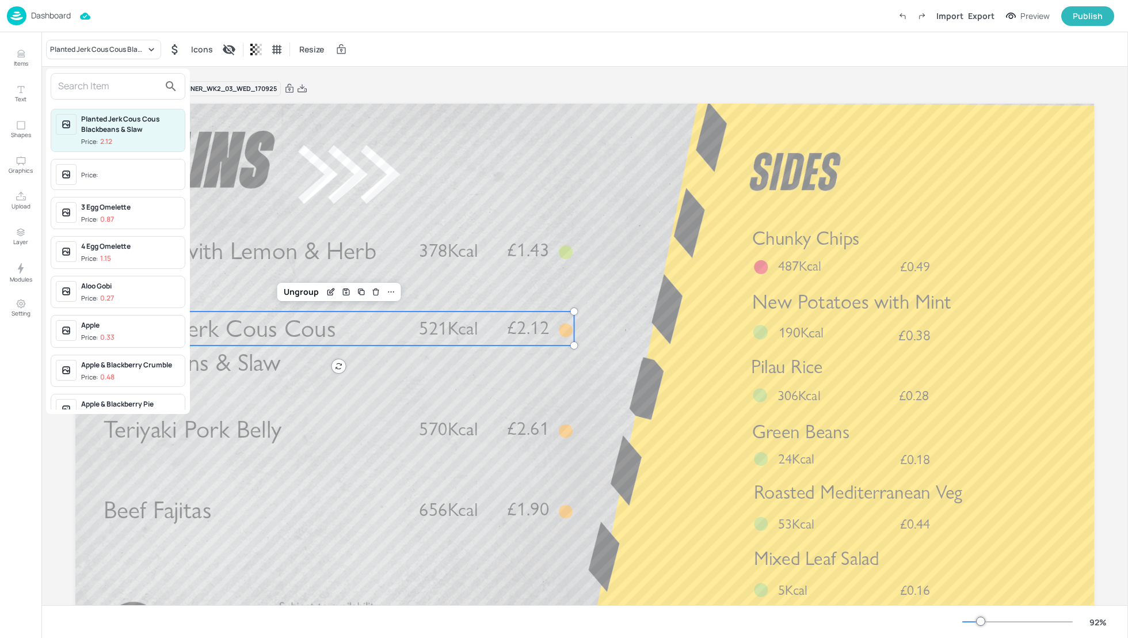
click at [67, 93] on input "text" at bounding box center [108, 86] width 101 height 18
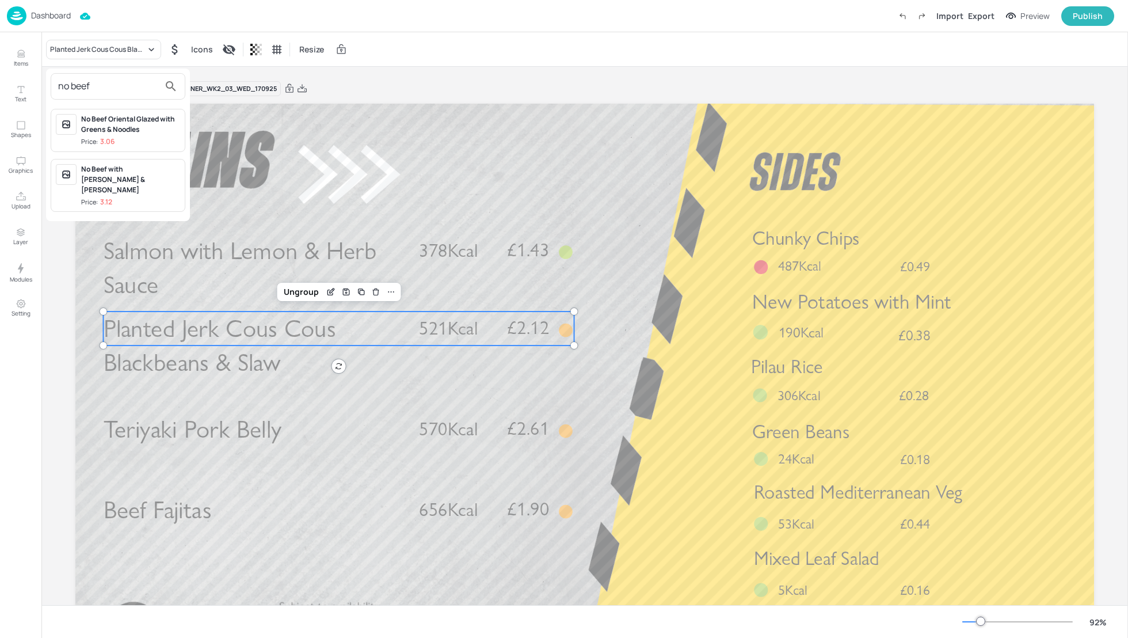
type input "no beef"
click at [122, 181] on div "No Beef with Teriyaki Pak Choi & Noodles" at bounding box center [130, 179] width 99 height 31
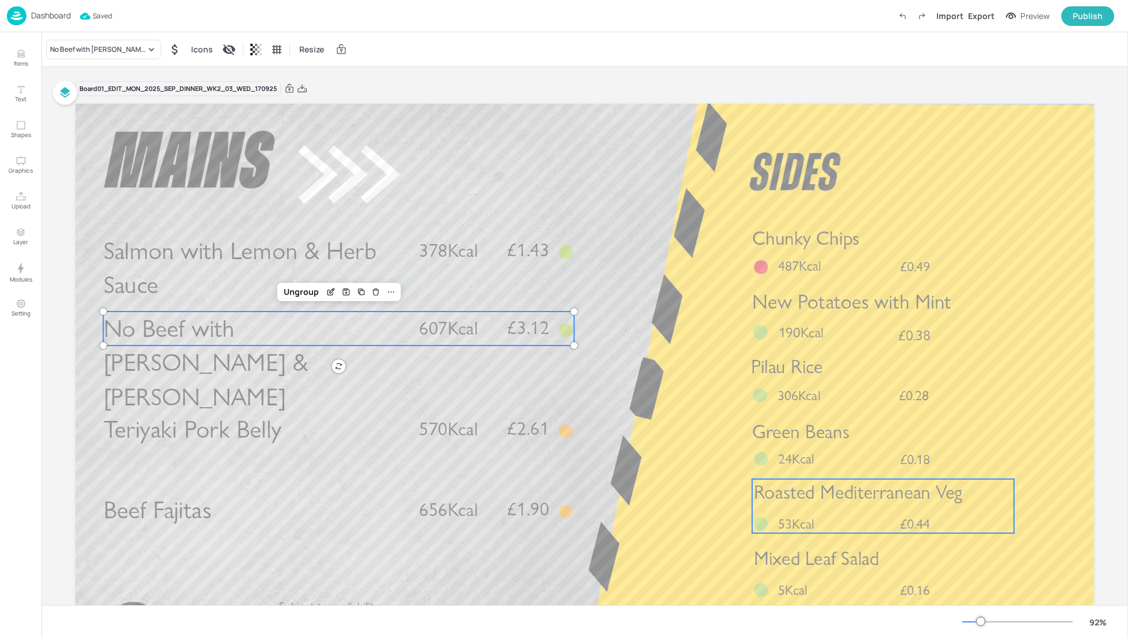
click at [853, 500] on span "Roasted Mediterranean Veg" at bounding box center [858, 492] width 208 height 23
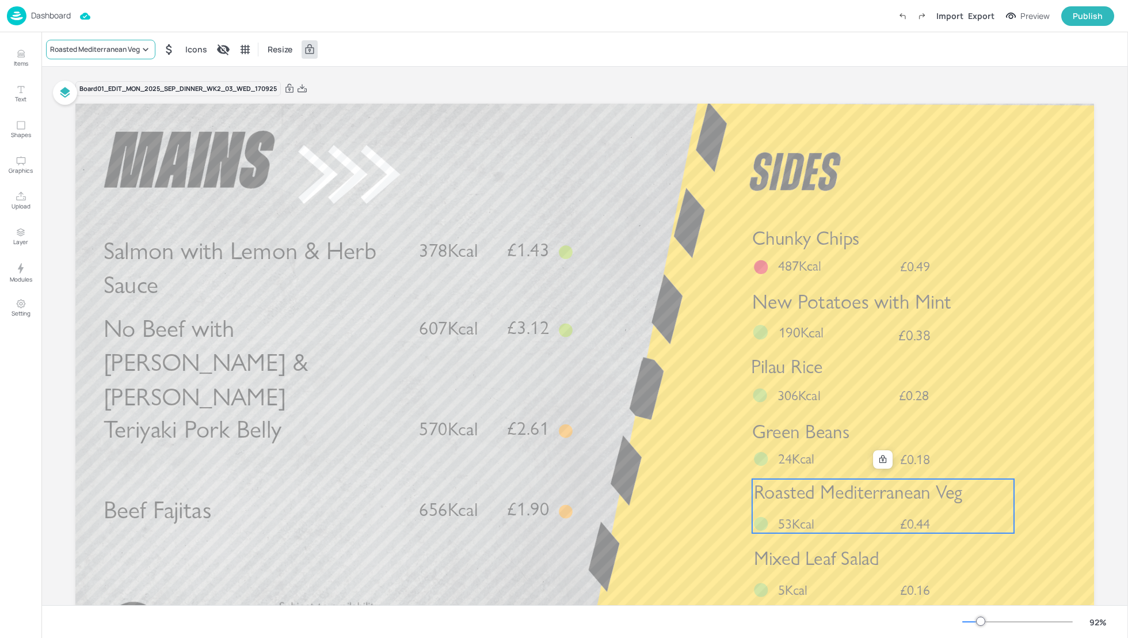
click at [97, 46] on div "Roasted Mediterranean Veg" at bounding box center [95, 49] width 90 height 10
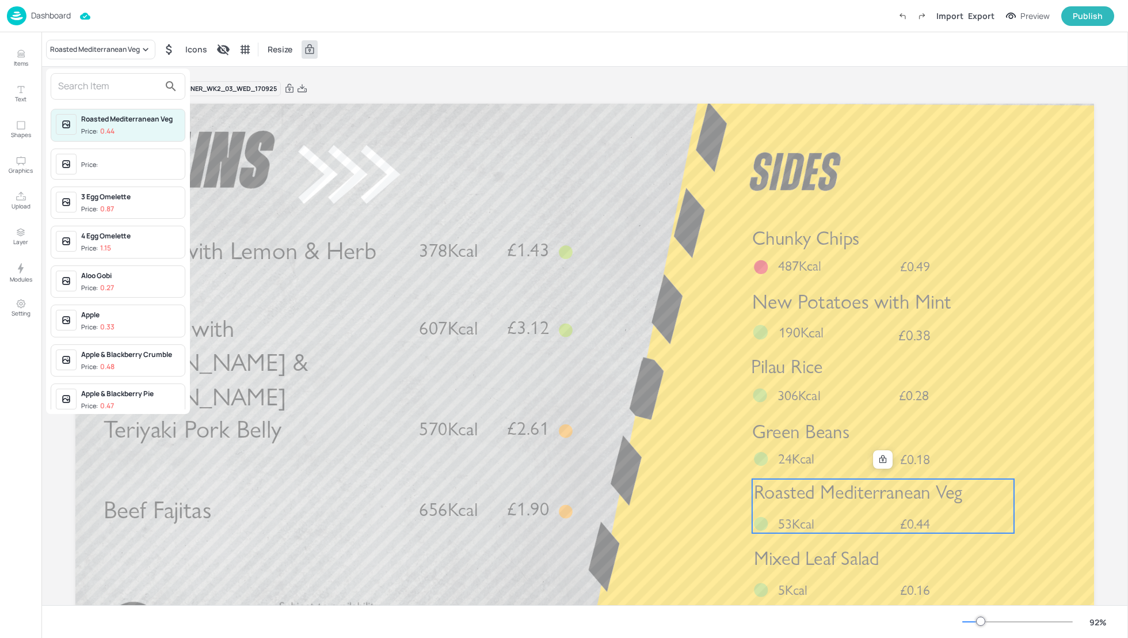
click at [70, 83] on input "text" at bounding box center [108, 86] width 101 height 18
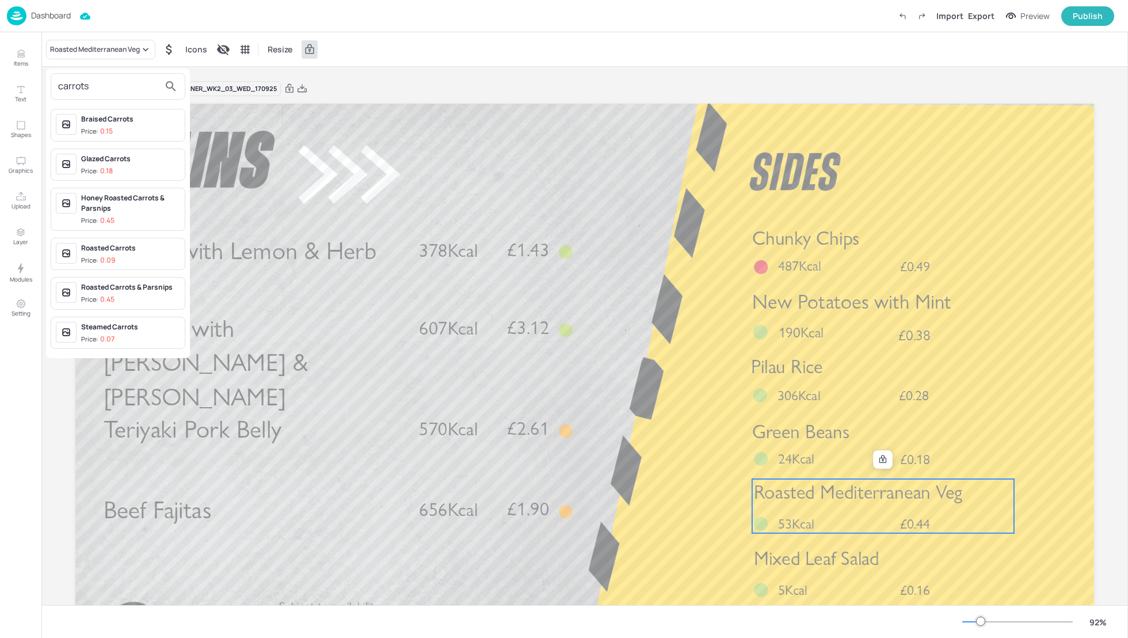
type input "carrots"
click at [125, 330] on div "Steamed Carrots Price: 0.07" at bounding box center [130, 333] width 99 height 22
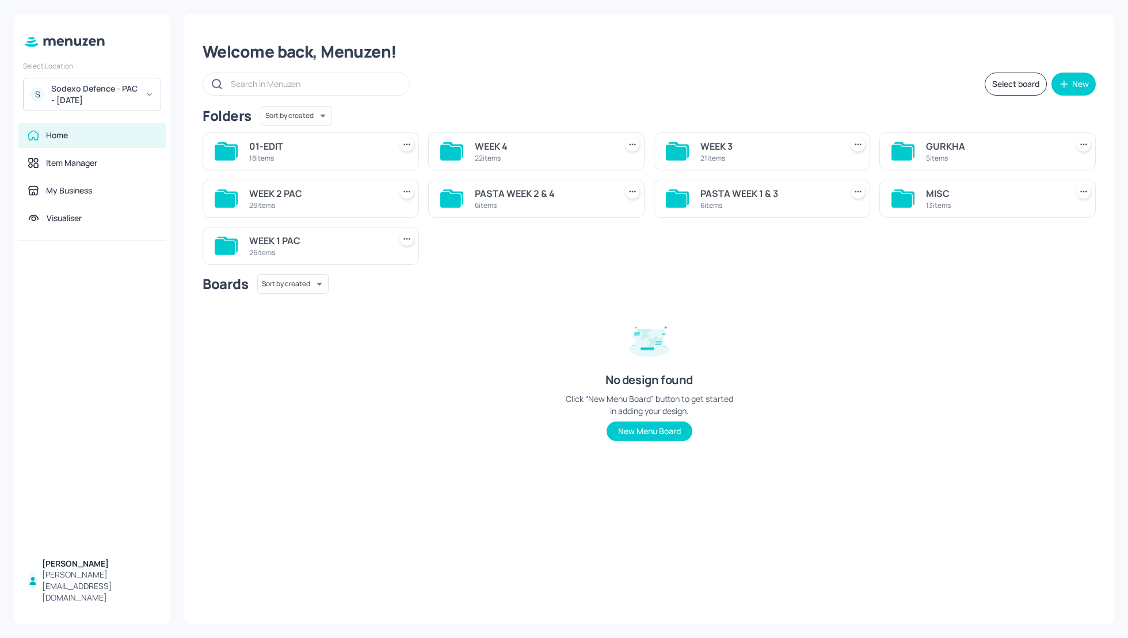
click at [588, 60] on div "Welcome back, Menuzen!" at bounding box center [649, 51] width 893 height 21
click at [1024, 30] on div "Welcome back, Menuzen! Select board New Folders Sort by created id ​ 01-EDIT 18…" at bounding box center [649, 319] width 930 height 610
click at [265, 191] on div "WEEK 2 PAC" at bounding box center [317, 194] width 137 height 14
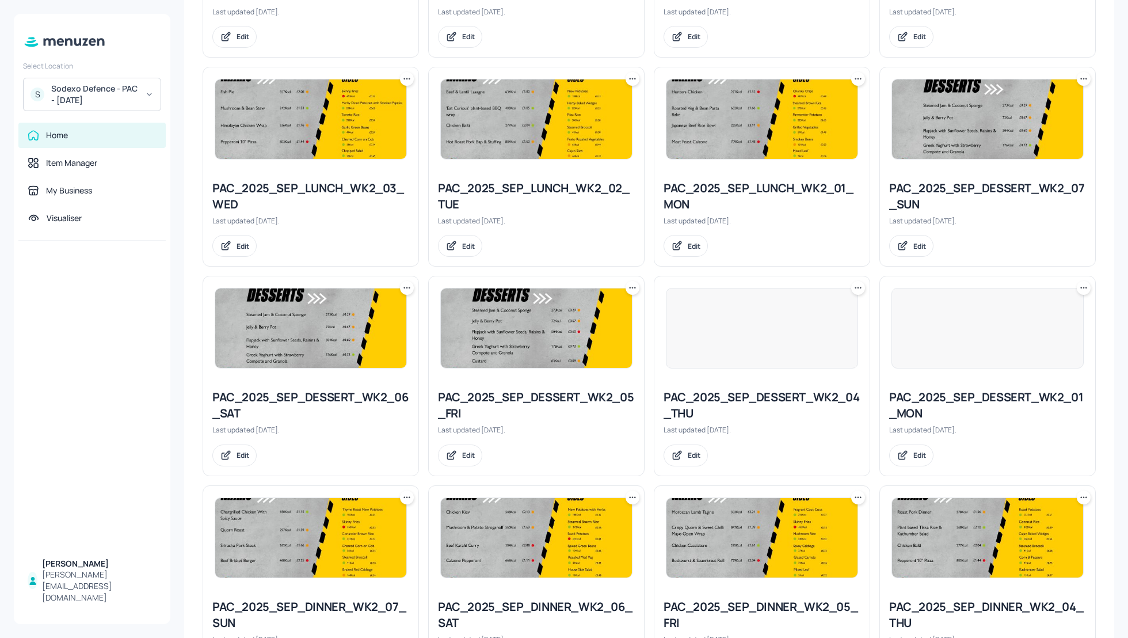
scroll to position [1003, 0]
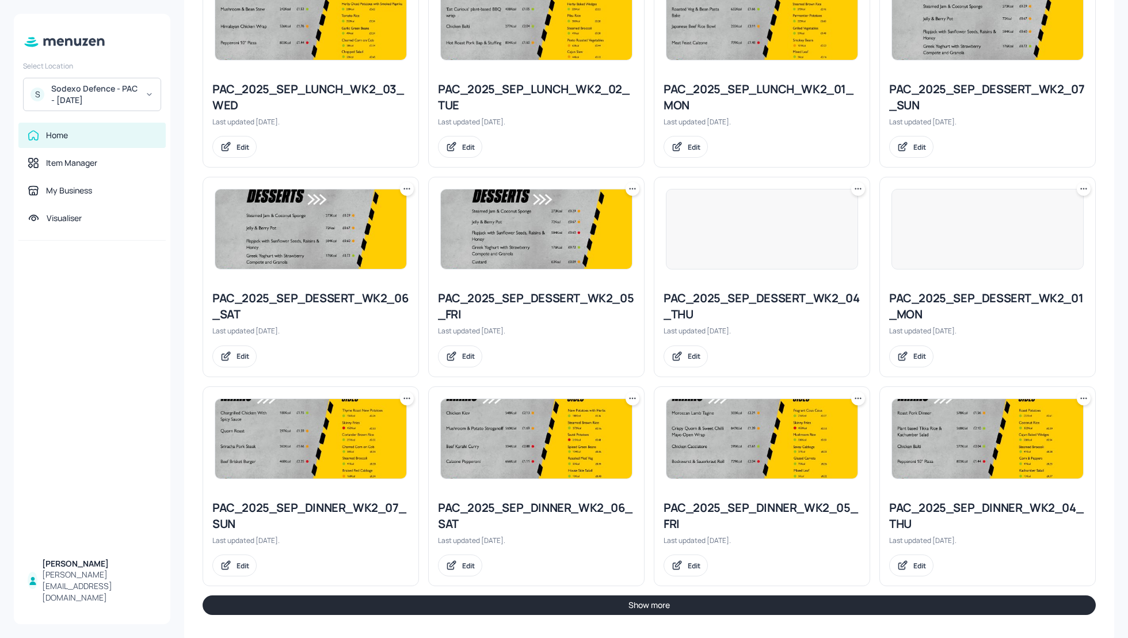
click at [996, 602] on button "Show more" at bounding box center [649, 605] width 893 height 20
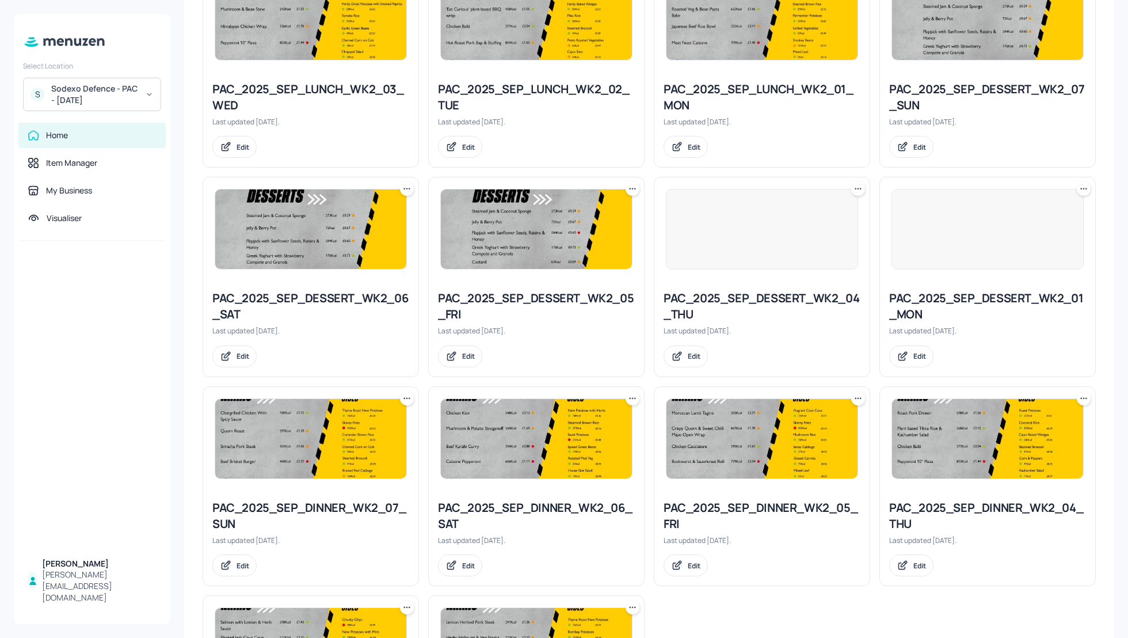
scroll to position [1182, 0]
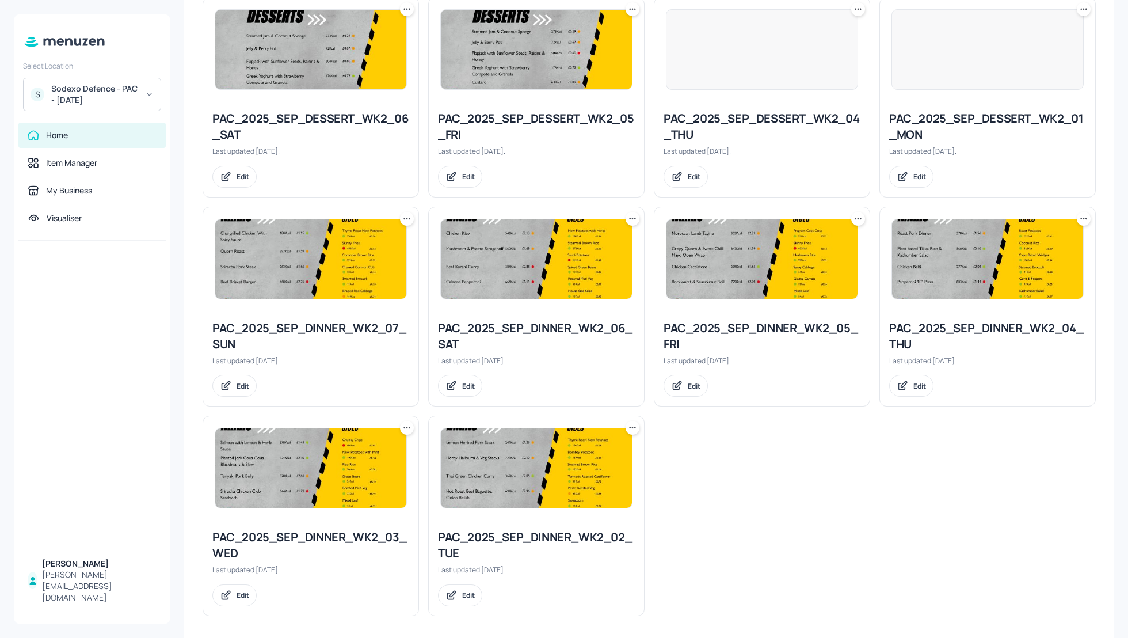
click at [405, 424] on icon at bounding box center [407, 428] width 12 height 12
click at [367, 461] on div "Duplicate" at bounding box center [363, 466] width 92 height 20
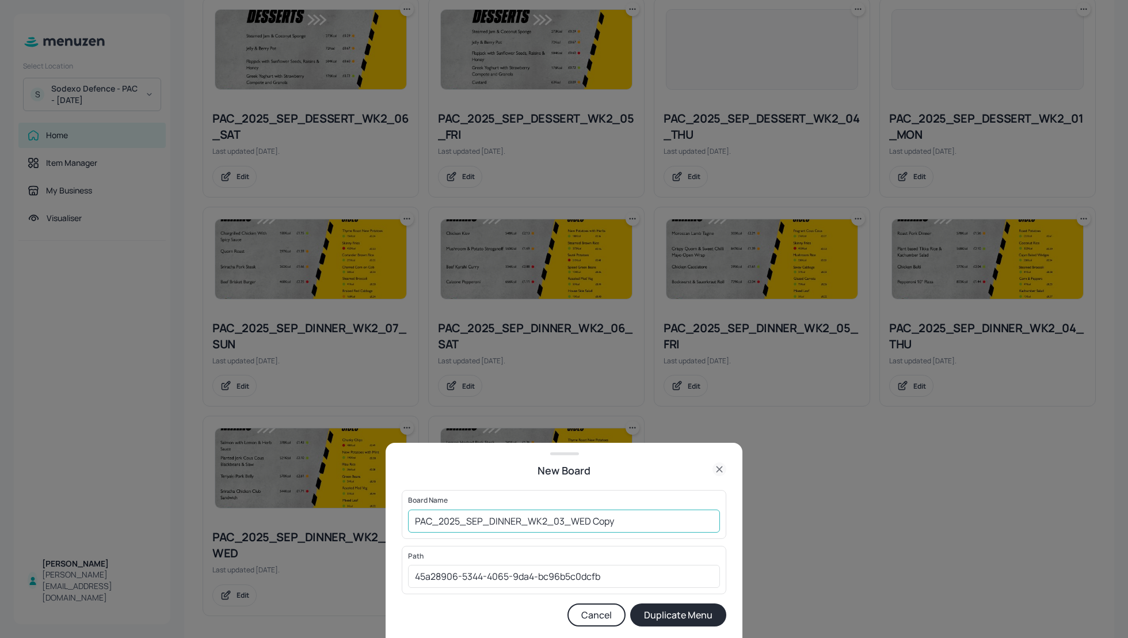
click at [413, 525] on input "PAC_2025_SEP_DINNER_WK2_03_WED Copy" at bounding box center [564, 520] width 312 height 23
click at [658, 525] on input "01_EDIT_PAC_2025_SEP_DINNER_WK2_03_WED Copy" at bounding box center [564, 520] width 312 height 23
type input "01_EDIT_PAC_2025_SEP_DINNER_WK2_03_WED_170925"
click at [681, 614] on button "Duplicate Menu" at bounding box center [678, 614] width 96 height 23
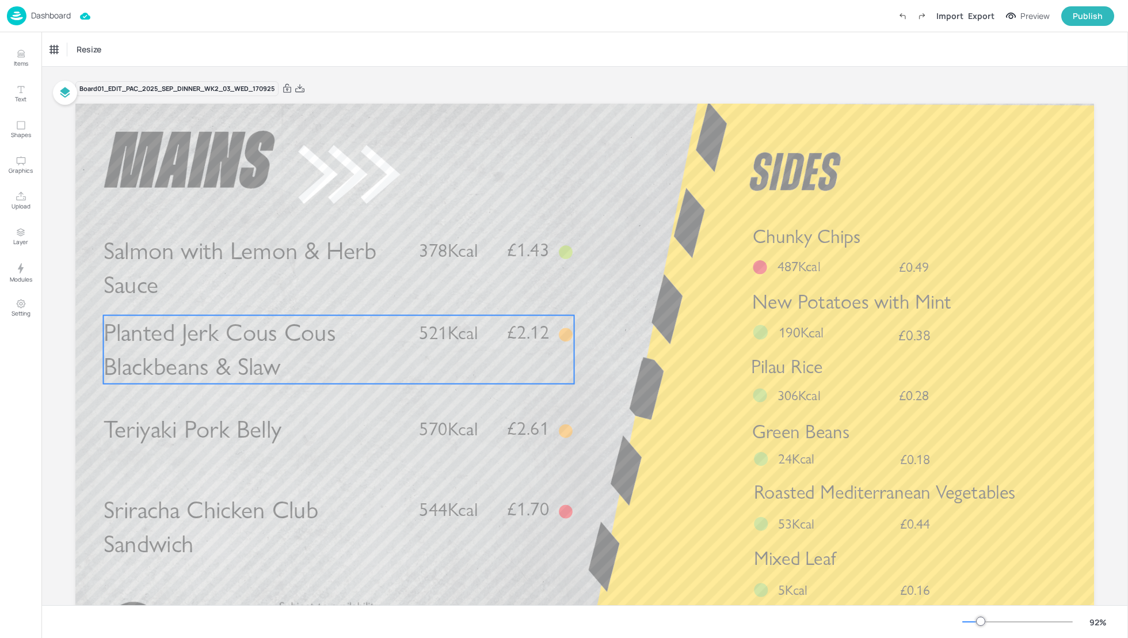
click at [281, 336] on span "Planted Jerk Cous Cous Blackbeans & Slaw" at bounding box center [220, 349] width 233 height 64
click at [89, 47] on div "Planted Jerk Cous Cous Blackbeans & Slaw" at bounding box center [98, 49] width 96 height 10
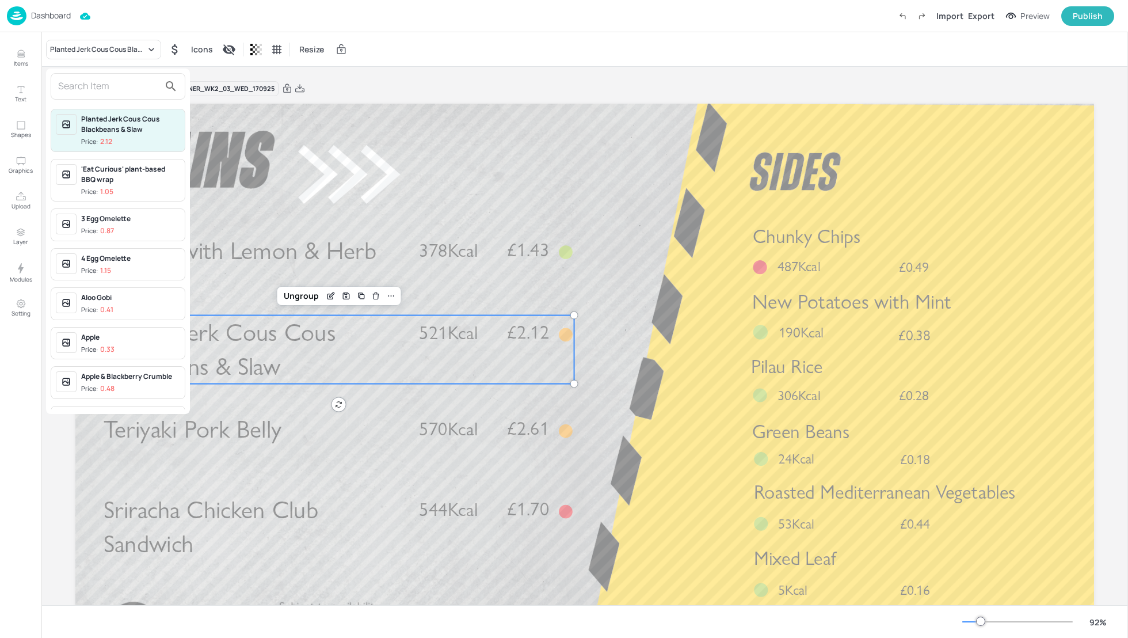
click at [76, 85] on input "text" at bounding box center [108, 86] width 101 height 18
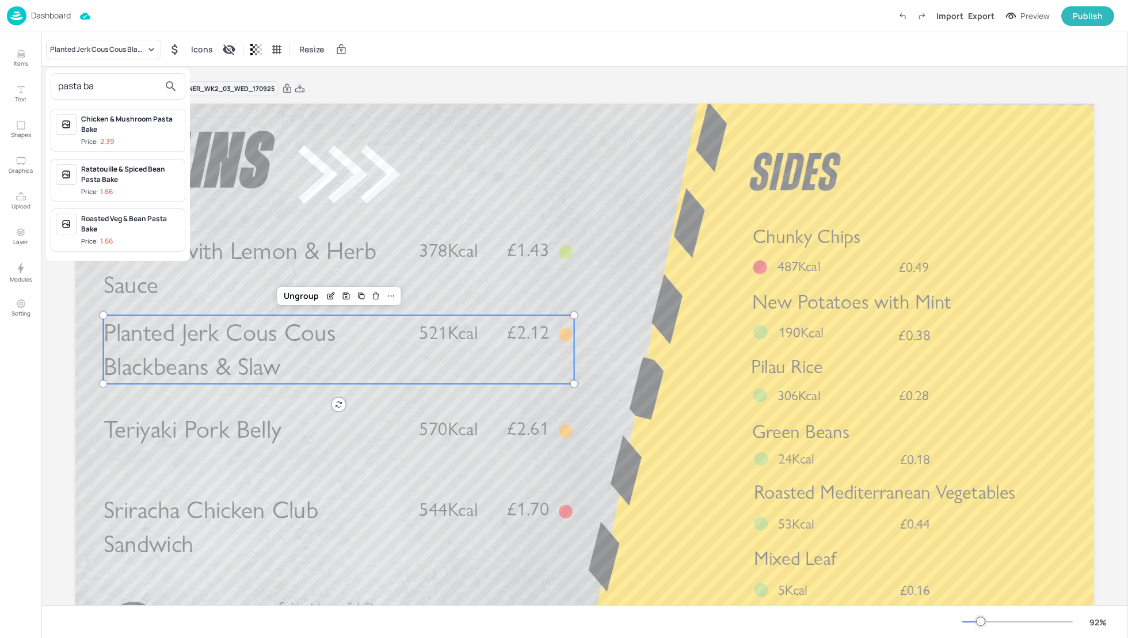
type input "pasta ba"
click at [117, 227] on div "Roasted Veg & Bean Pasta Bake" at bounding box center [130, 224] width 99 height 21
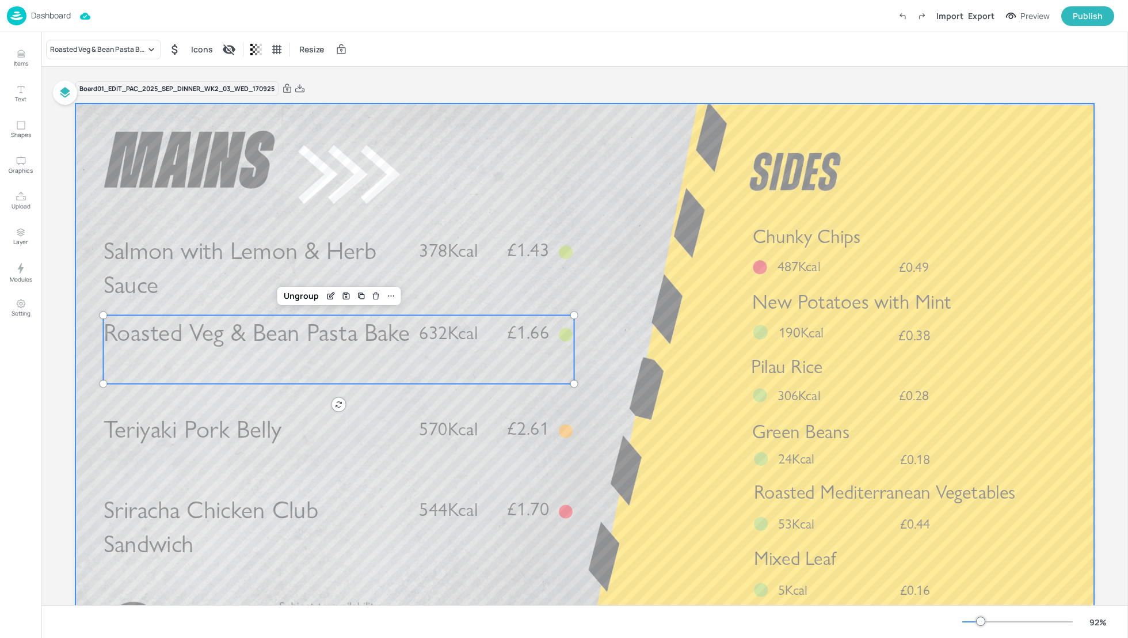
click at [657, 360] on div at bounding box center [584, 390] width 1019 height 573
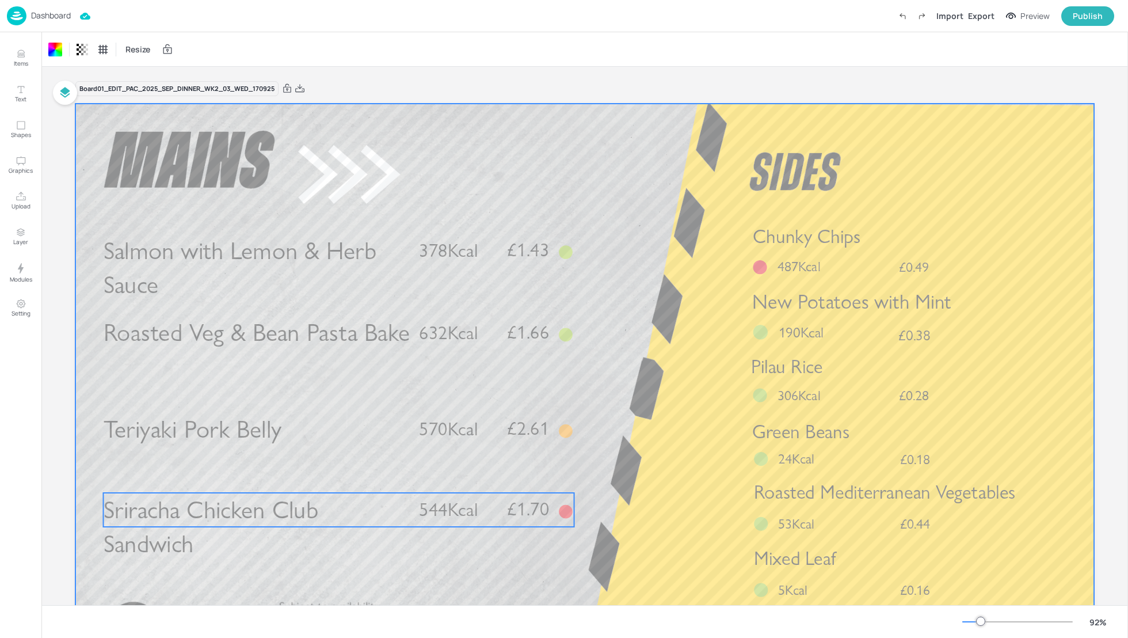
click at [310, 507] on span "Sriracha Chicken Club Sandwich" at bounding box center [211, 527] width 215 height 64
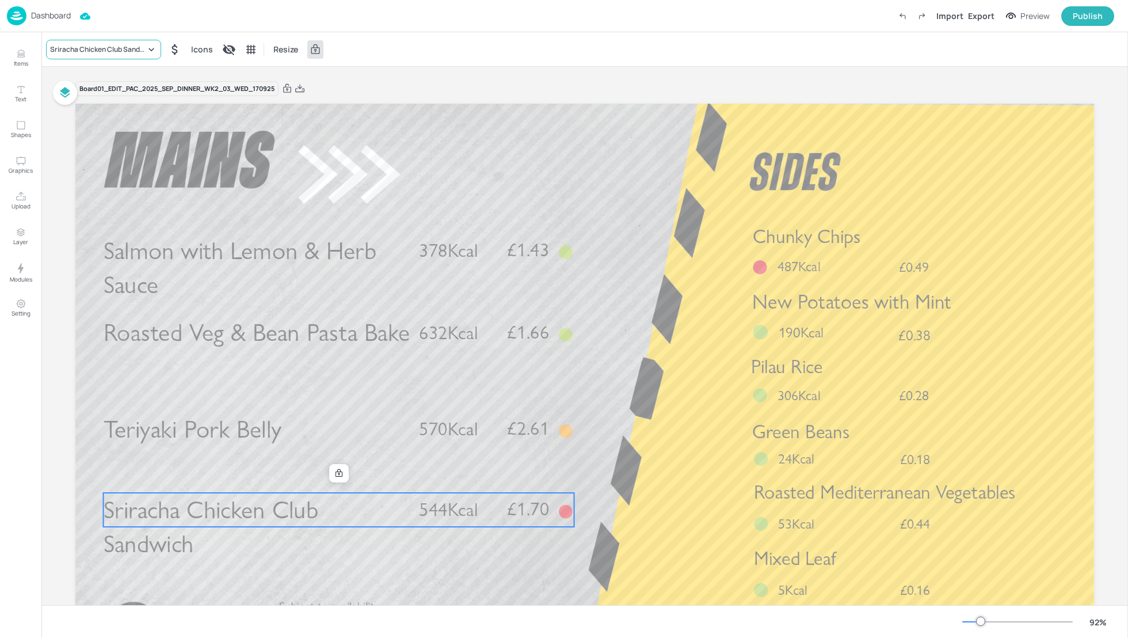
click at [77, 52] on div "Sriracha Chicken Club Sandwich" at bounding box center [98, 49] width 96 height 10
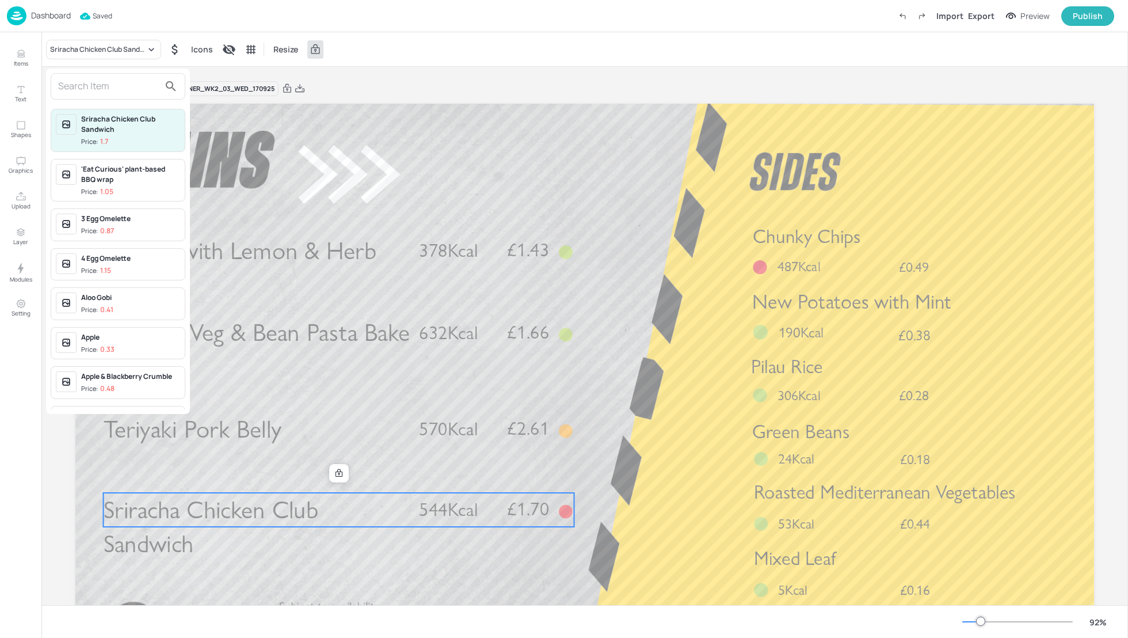
click at [79, 87] on input "text" at bounding box center [108, 86] width 101 height 18
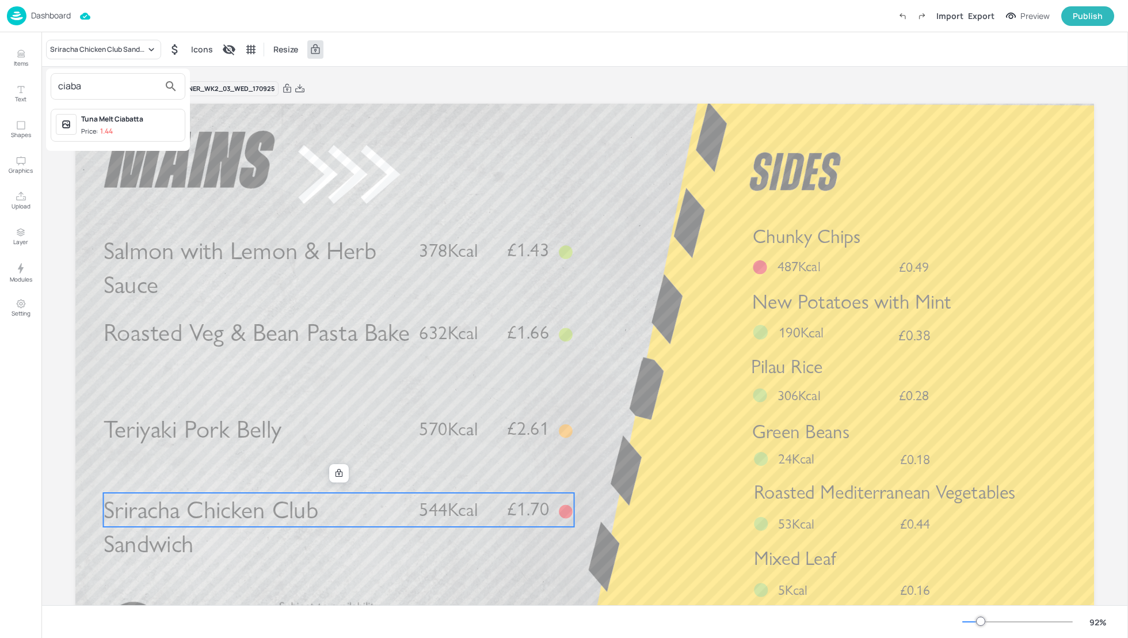
type input "ciaba"
click at [119, 122] on div "Tuna Melt Ciabatta" at bounding box center [130, 119] width 99 height 10
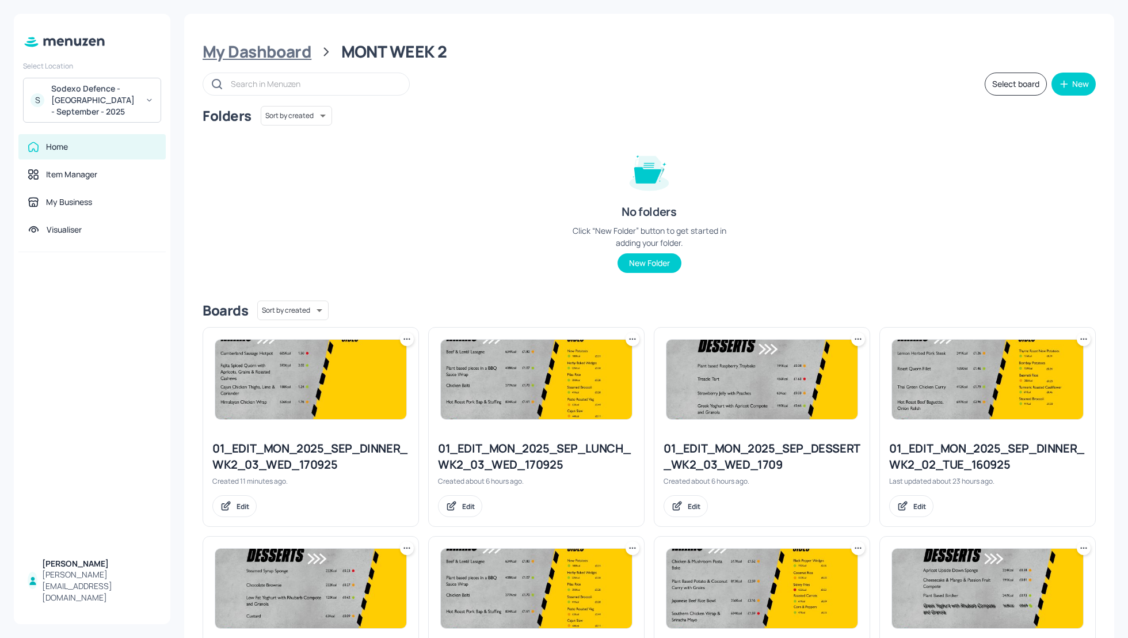
click at [275, 50] on div "My Dashboard" at bounding box center [257, 51] width 109 height 21
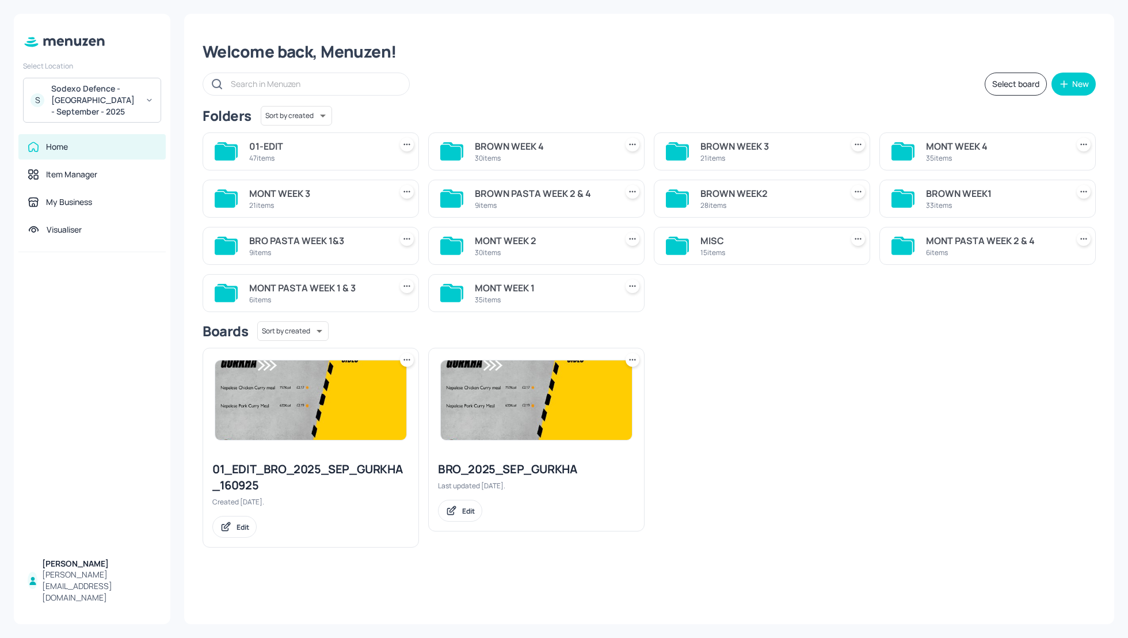
click at [278, 191] on div "MONT WEEK 3" at bounding box center [317, 194] width 137 height 14
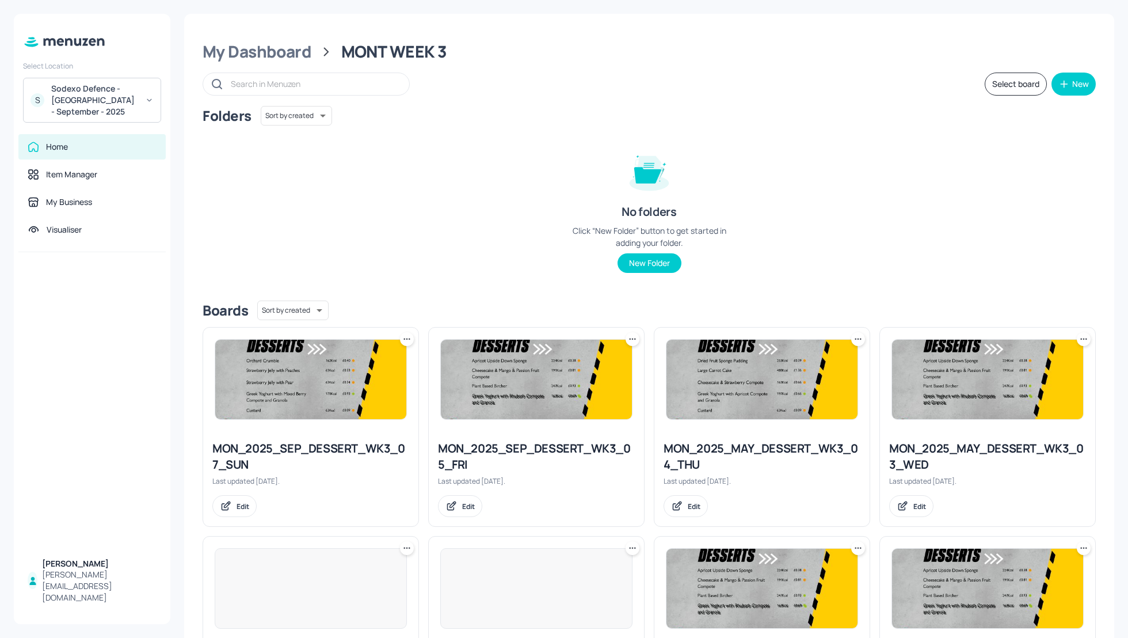
click at [875, 142] on div "Folders Sort by created id ​ No folders Click “New Folder” button to get starte…" at bounding box center [649, 198] width 893 height 185
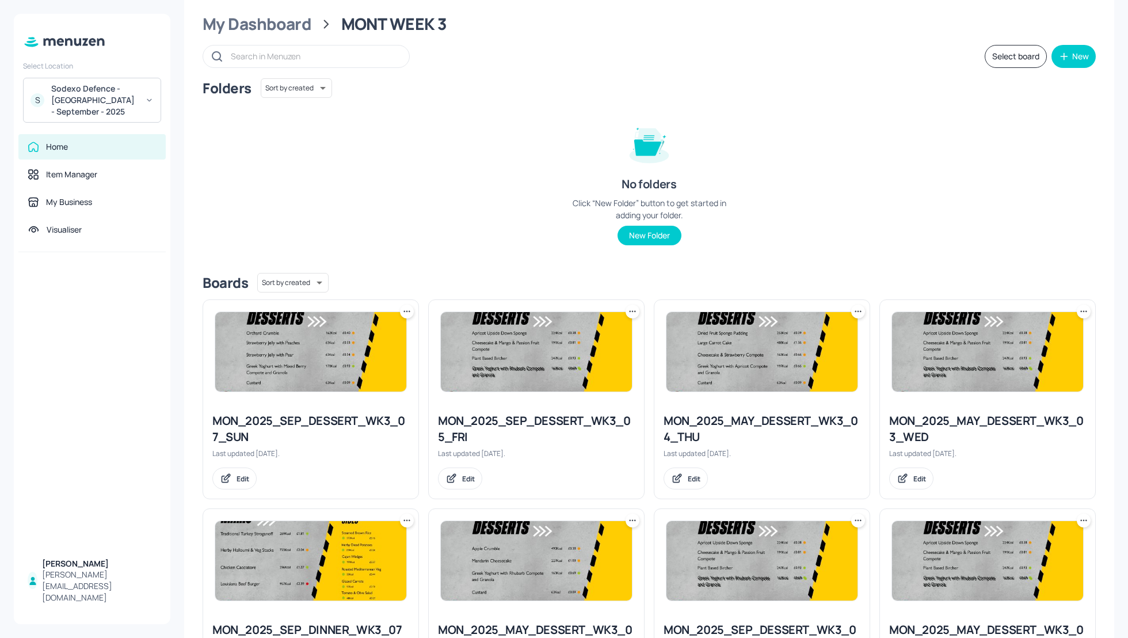
scroll to position [31, 0]
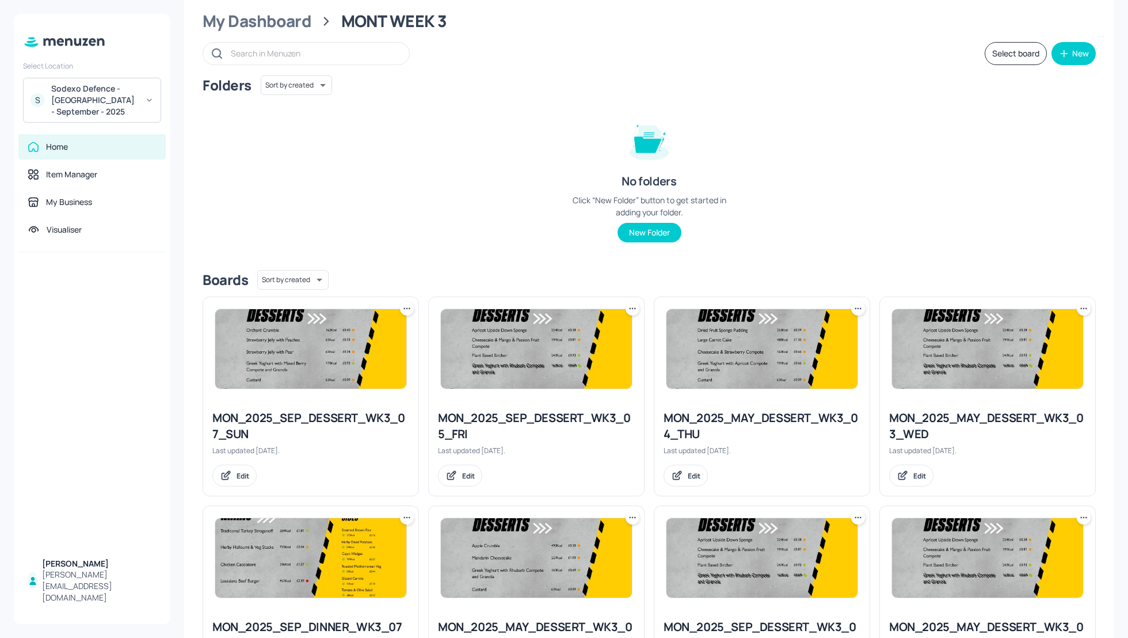
click at [808, 213] on div "Folders Sort by created id ​ No folders Click “New Folder” button to get starte…" at bounding box center [649, 167] width 893 height 185
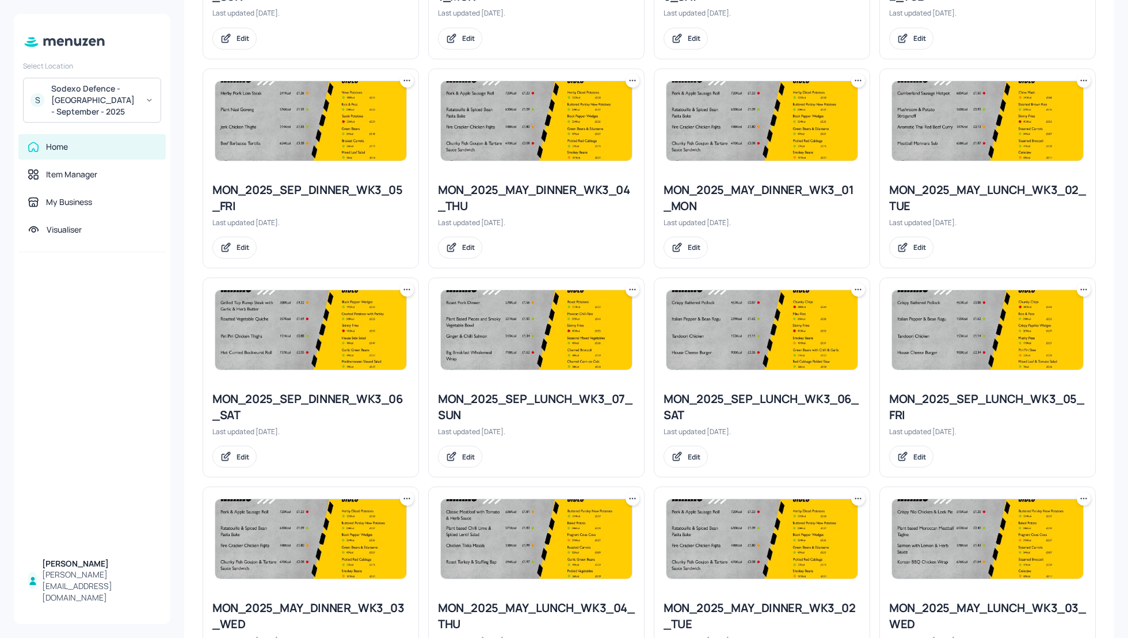
scroll to position [675, 0]
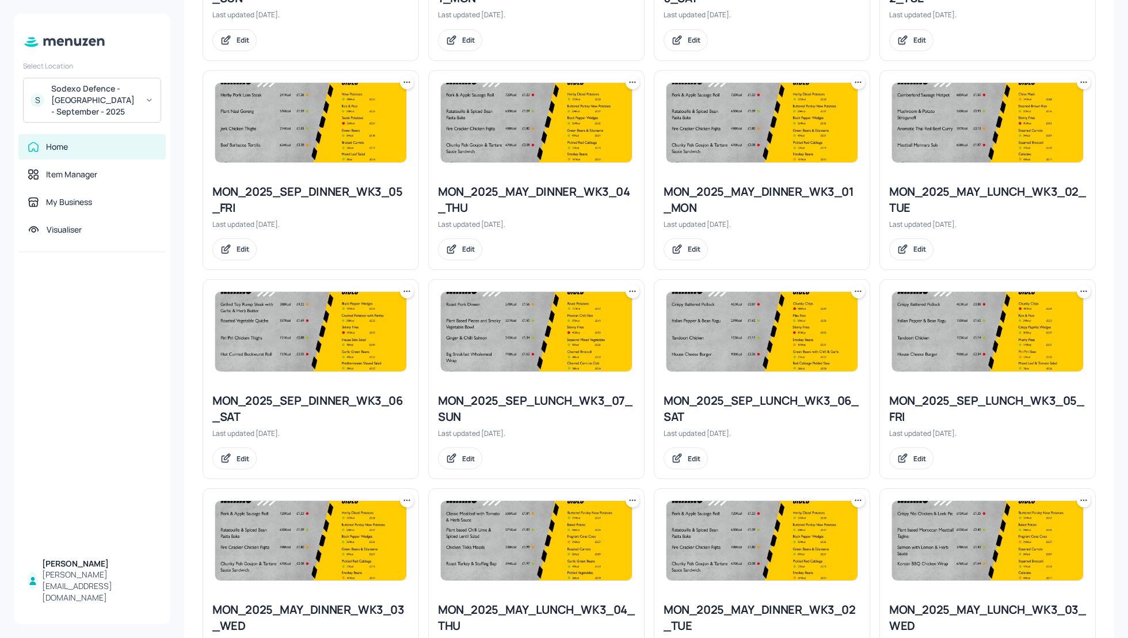
click at [857, 81] on icon at bounding box center [859, 83] width 12 height 12
click at [801, 103] on p "Rename" at bounding box center [796, 103] width 26 height 10
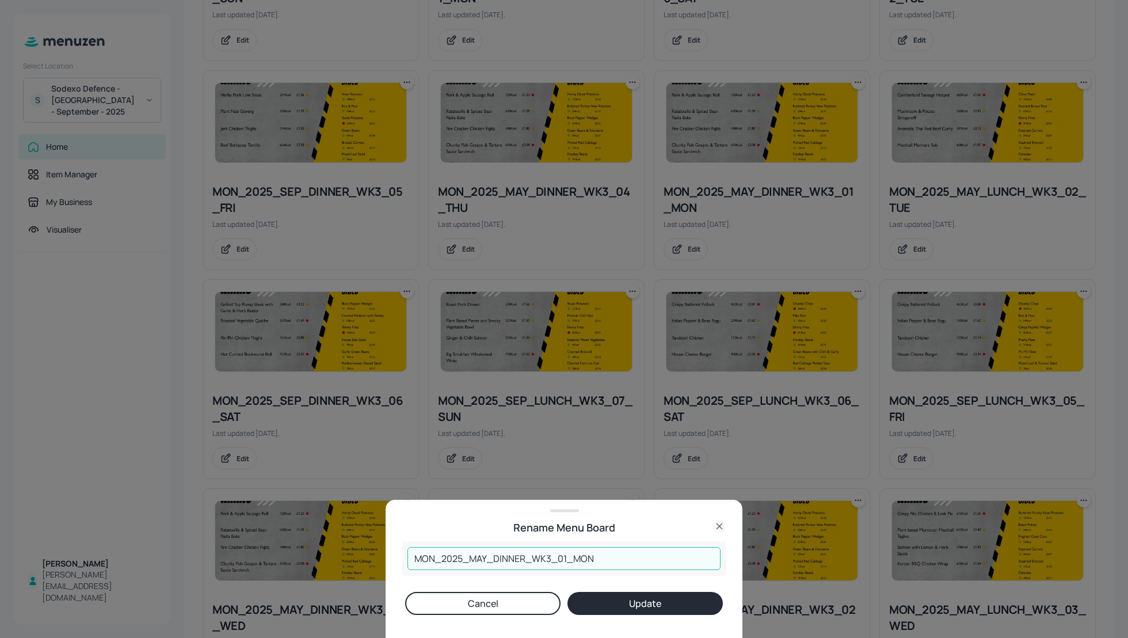
click at [488, 555] on input "MON_2025_MAY_DINNER_WK3_01_MON" at bounding box center [564, 558] width 313 height 23
type input "MON_2025_SEP_DINNER_WK3_01_MON"
click at [667, 604] on button "Update" at bounding box center [645, 603] width 155 height 23
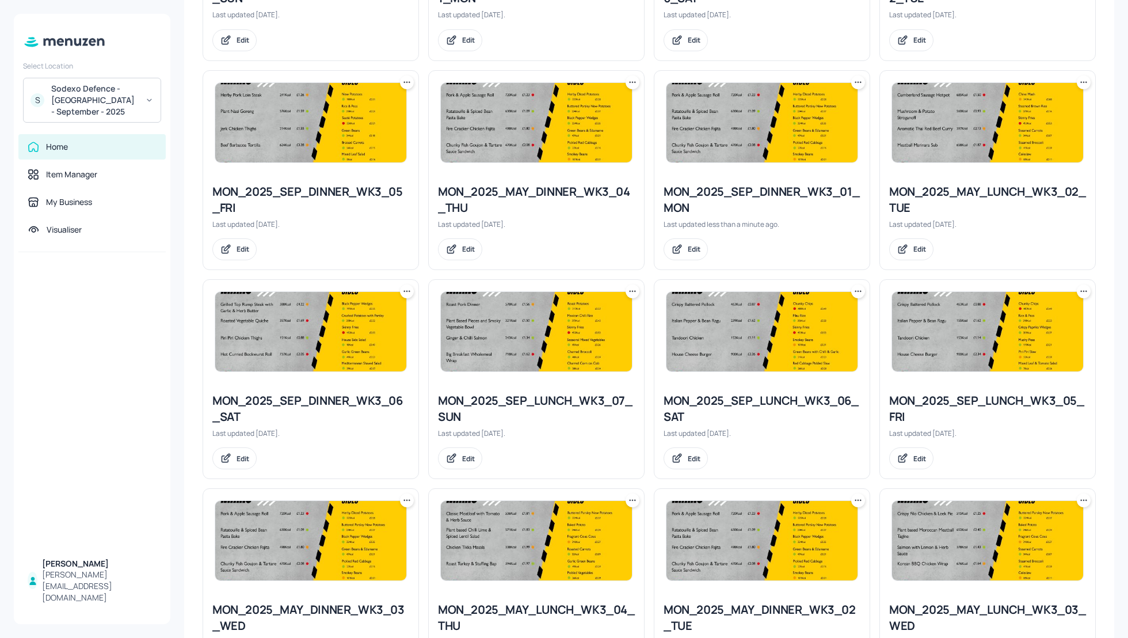
click at [744, 188] on div "MON_2025_SEP_DINNER_WK3_01_MON" at bounding box center [762, 200] width 197 height 32
